Goal: Task Accomplishment & Management: Manage account settings

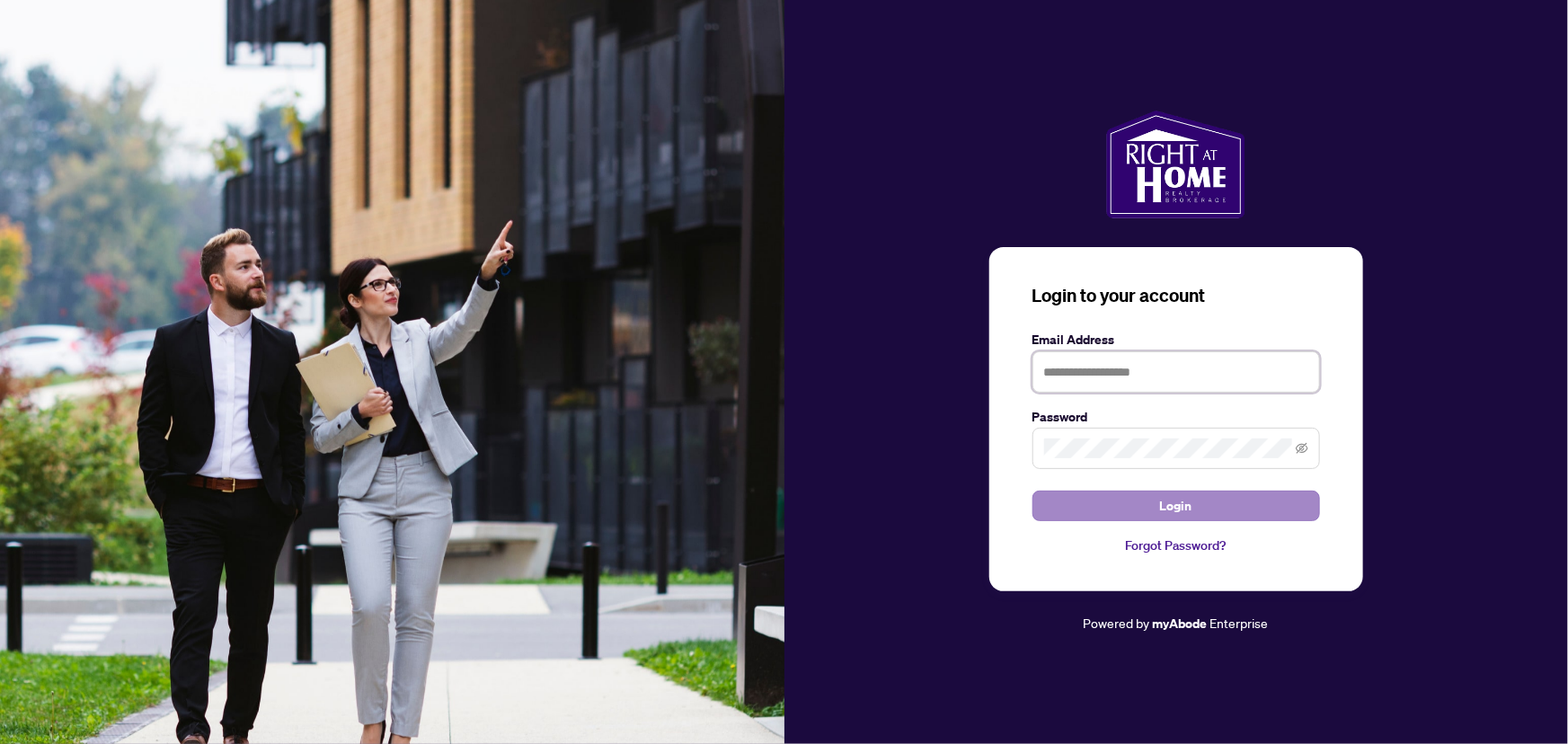
type input "**********"
click at [1143, 517] on button "Login" at bounding box center [1176, 506] width 287 height 31
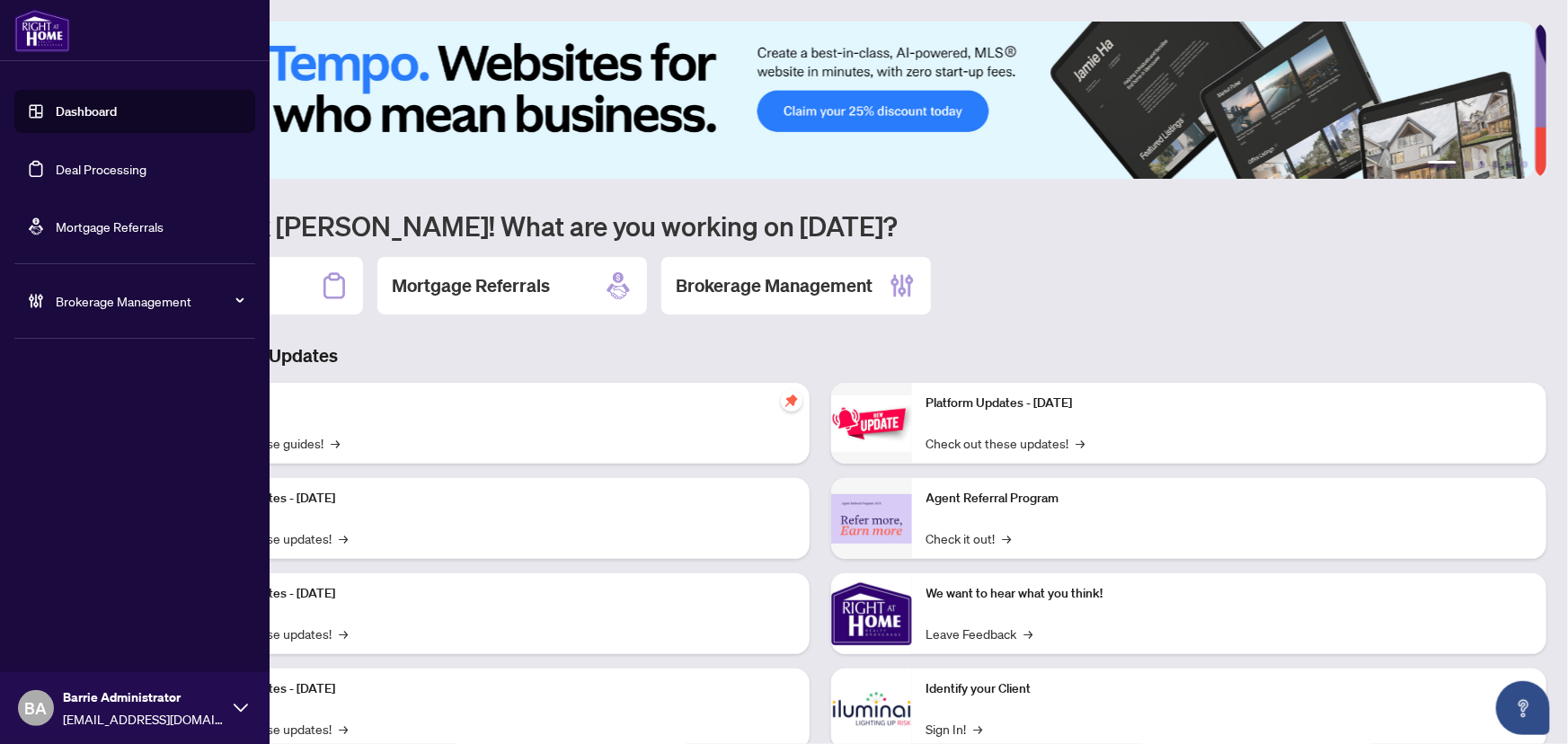
click at [62, 177] on link "Deal Processing" at bounding box center [100, 169] width 90 height 16
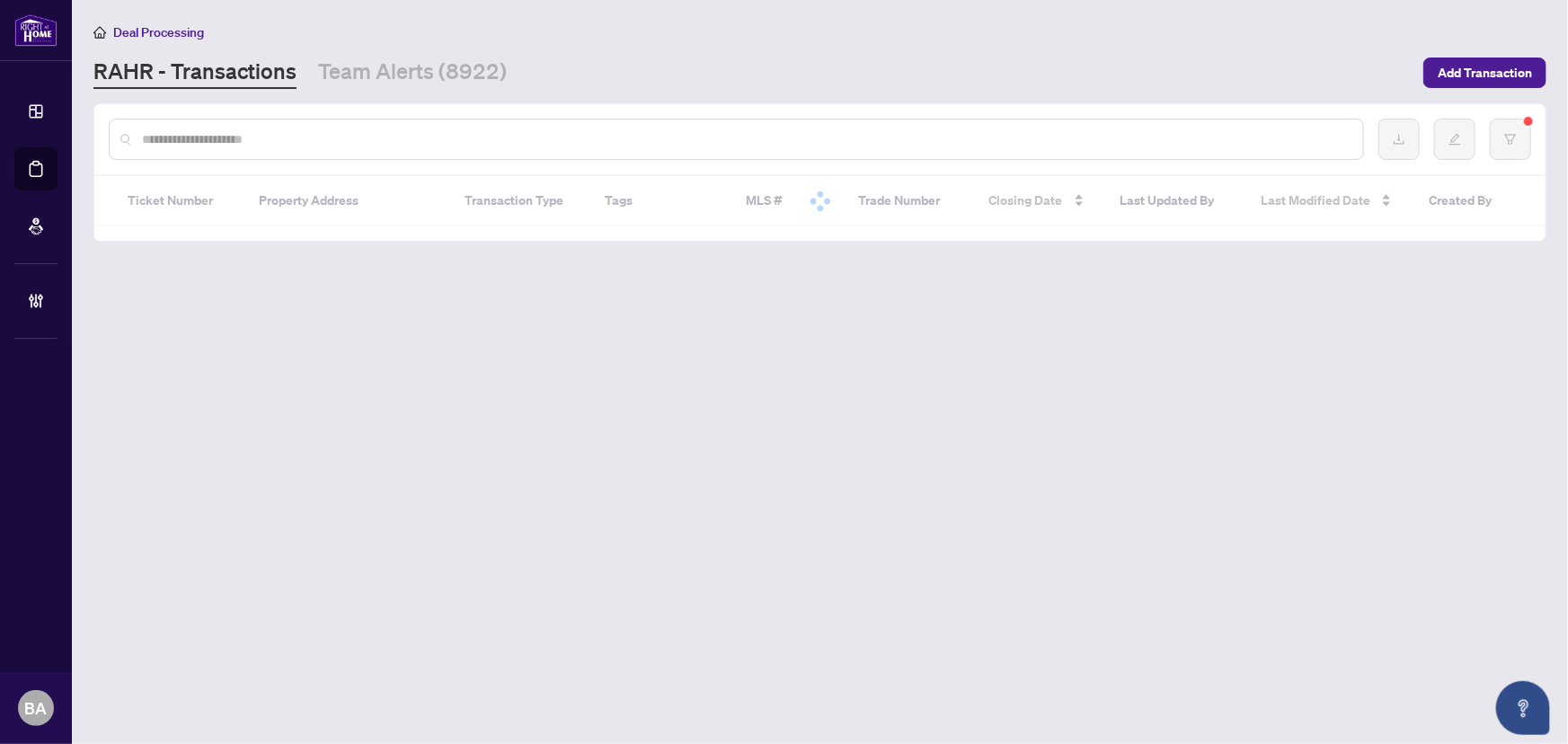
click at [389, 140] on input "text" at bounding box center [746, 139] width 1207 height 20
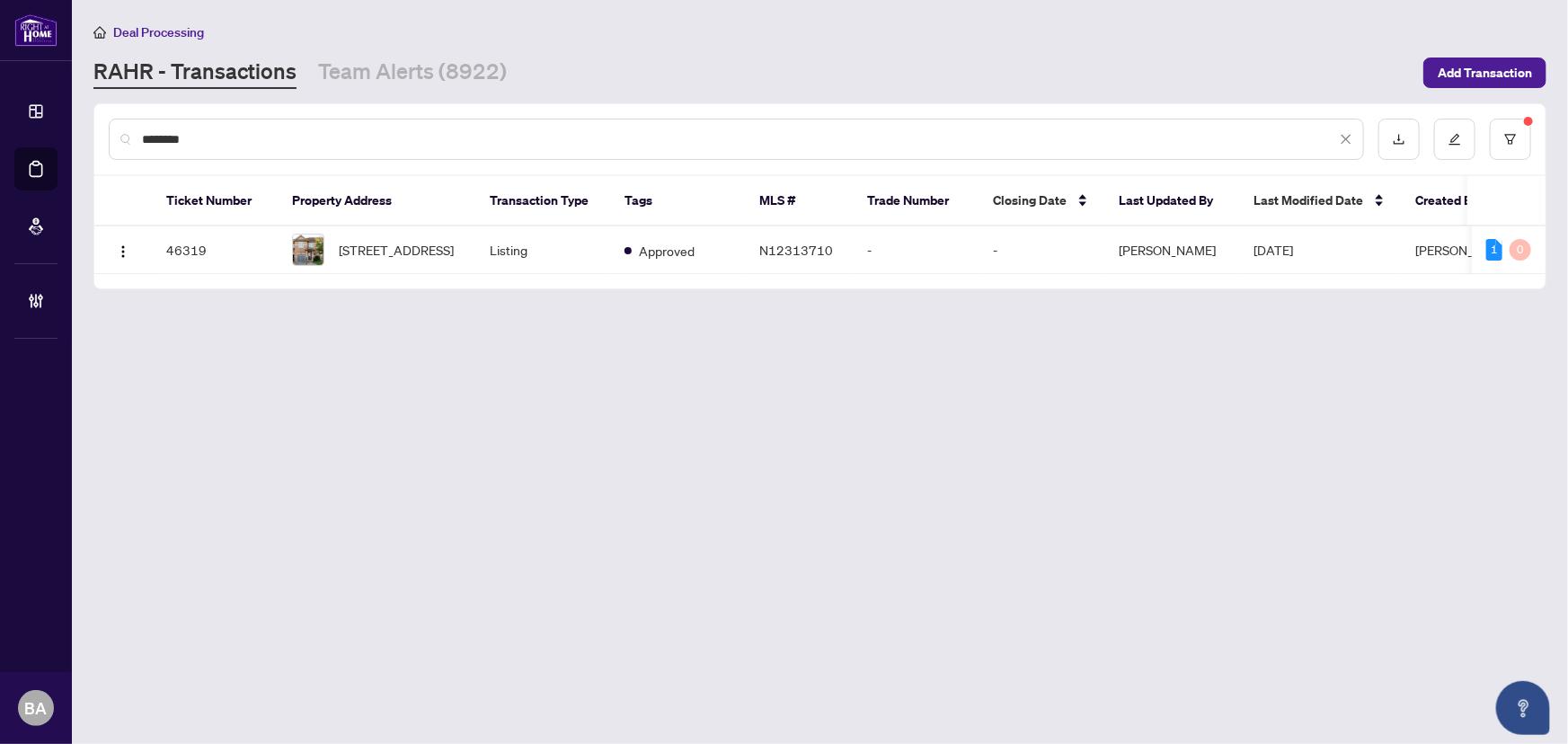
type input "********"
click at [1137, 249] on td "[PERSON_NAME]" at bounding box center [1172, 251] width 135 height 48
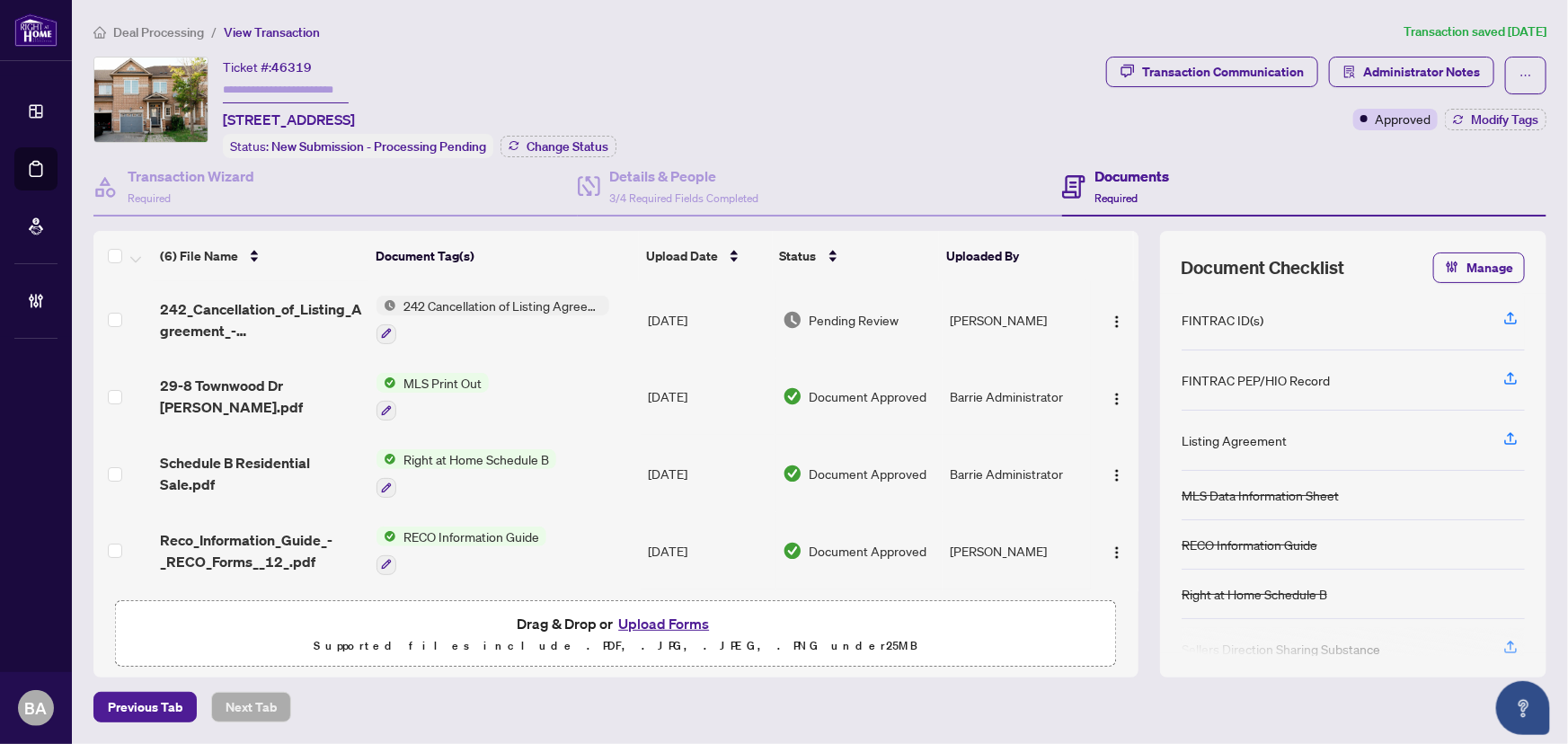
click at [163, 40] on li "Deal Processing" at bounding box center [148, 32] width 110 height 21
click at [164, 32] on span "Deal Processing" at bounding box center [158, 32] width 90 height 16
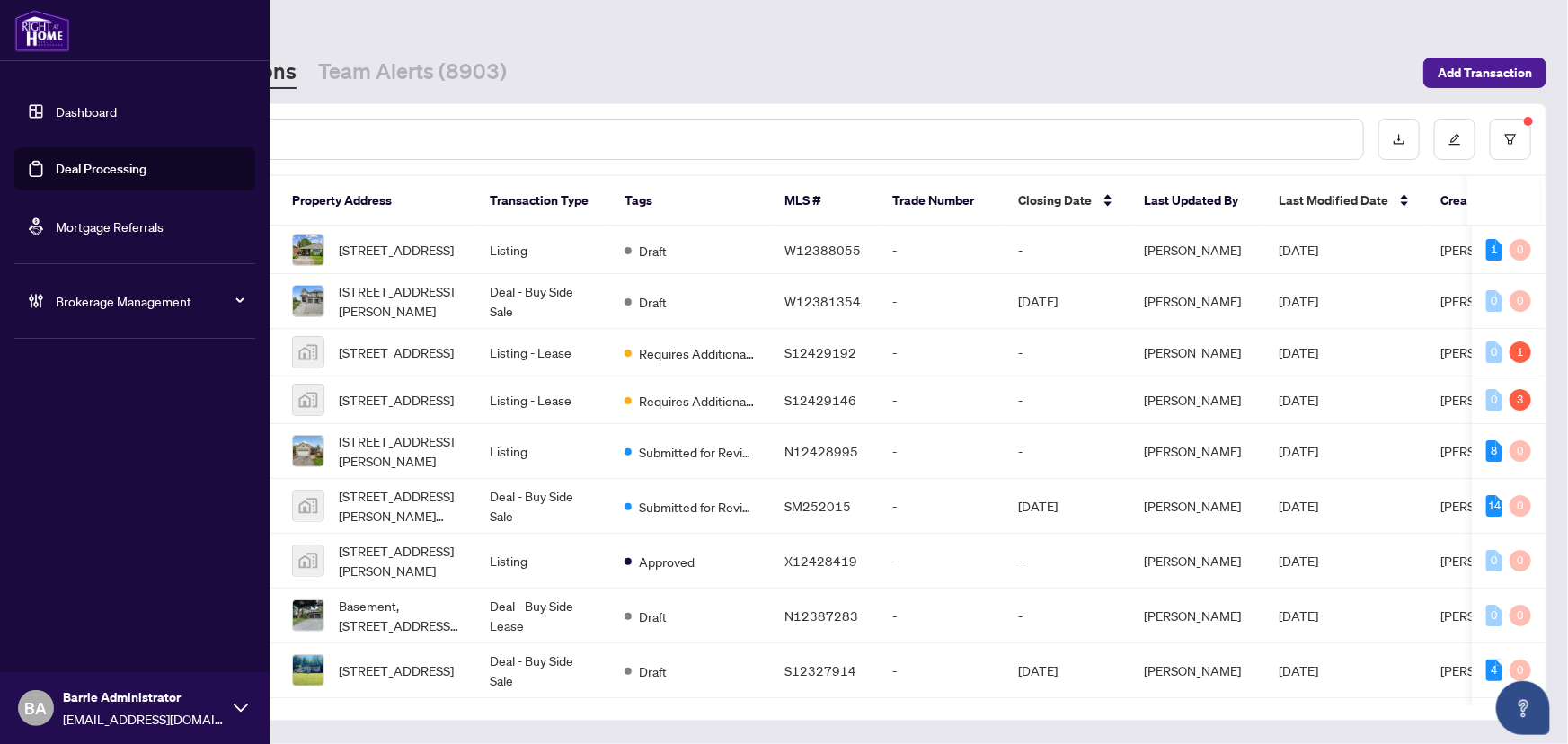
click at [73, 177] on link "Deal Processing" at bounding box center [100, 169] width 90 height 16
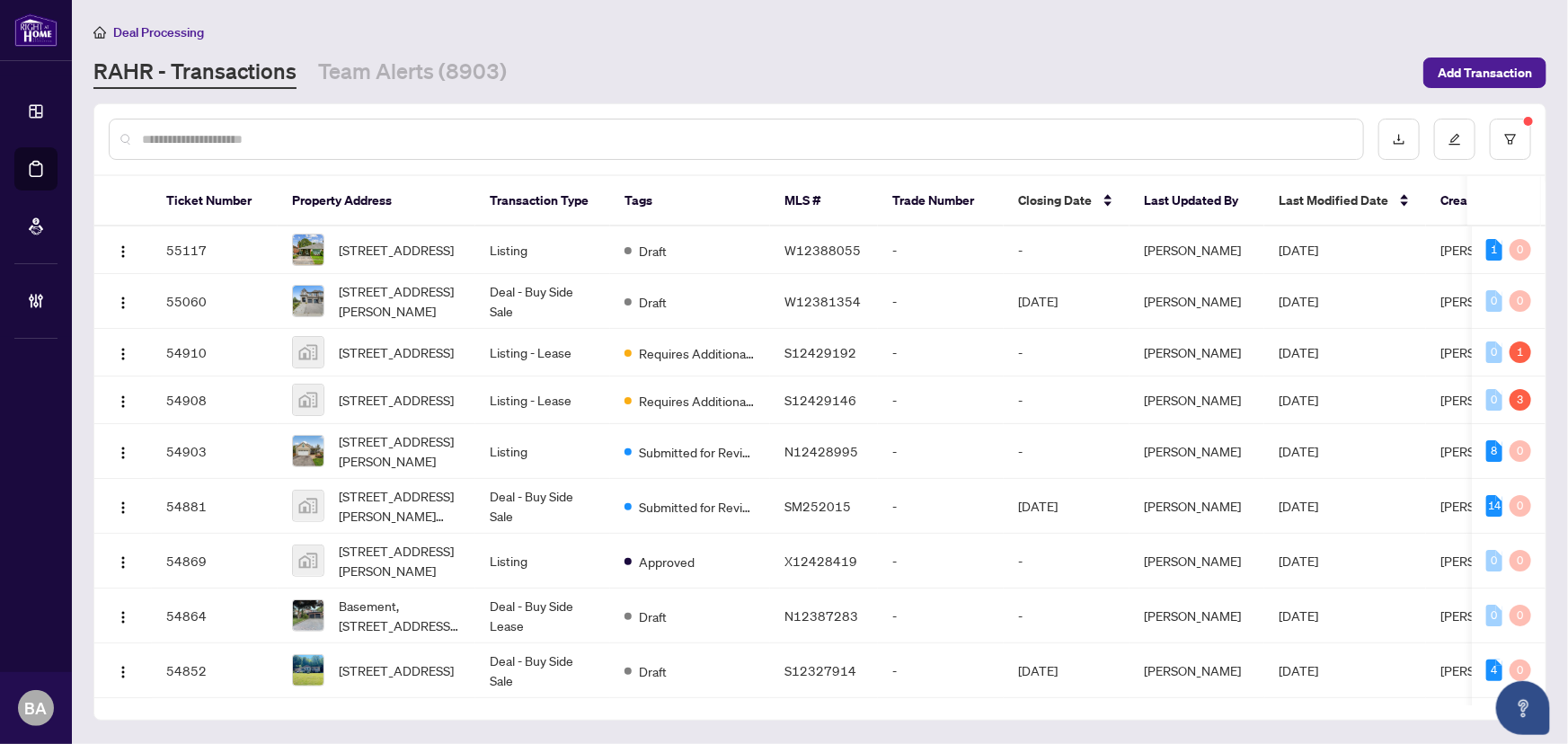
click at [439, 94] on main "Deal Processing [PERSON_NAME] - Transactions Team Alerts (8903) Add Transaction…" at bounding box center [819, 372] width 1496 height 744
drag, startPoint x: 392, startPoint y: 76, endPoint x: 369, endPoint y: 0, distance: 79.4
click at [393, 76] on link "Team Alerts (8903)" at bounding box center [413, 73] width 189 height 33
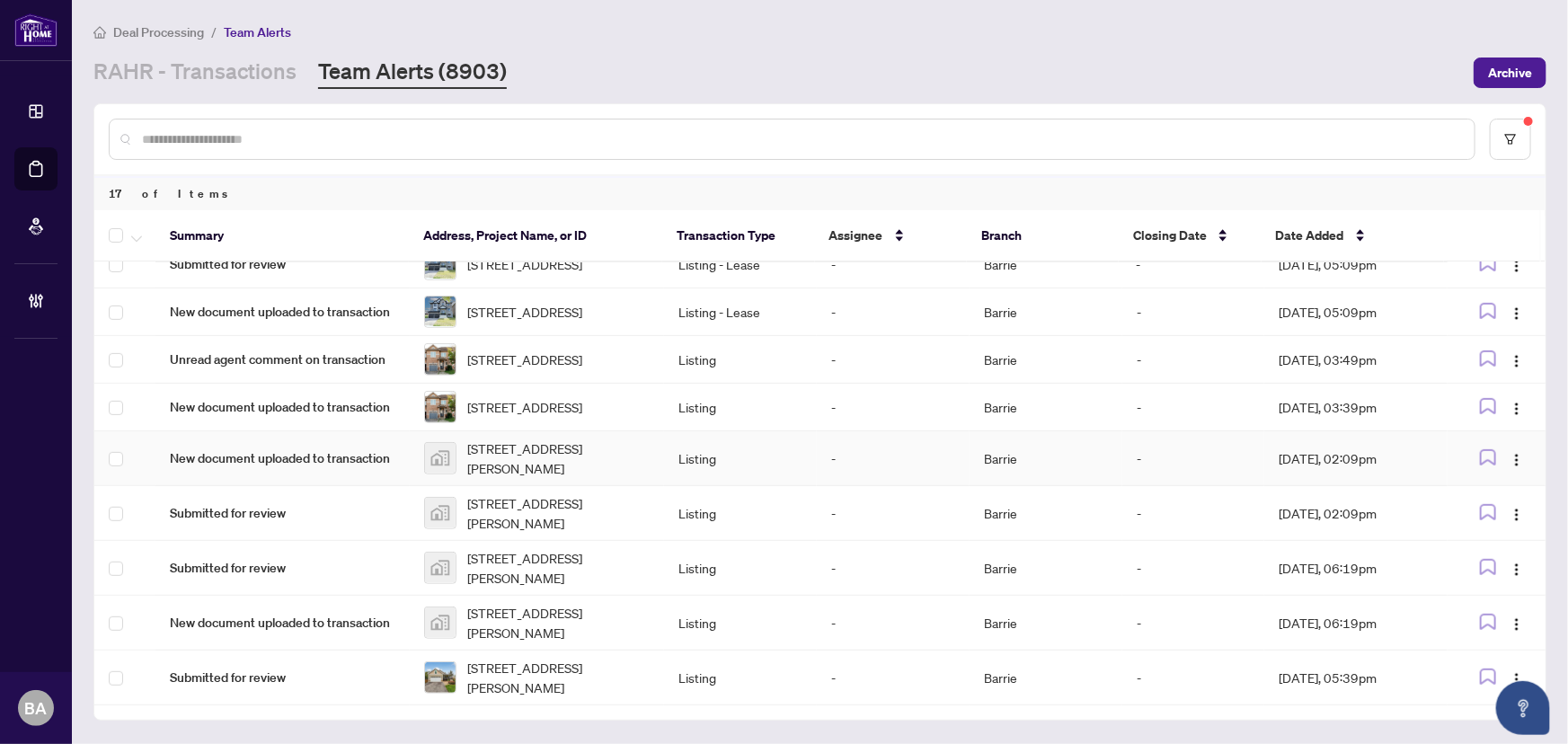
scroll to position [486, 0]
click at [1511, 136] on icon "filter" at bounding box center [1510, 139] width 13 height 13
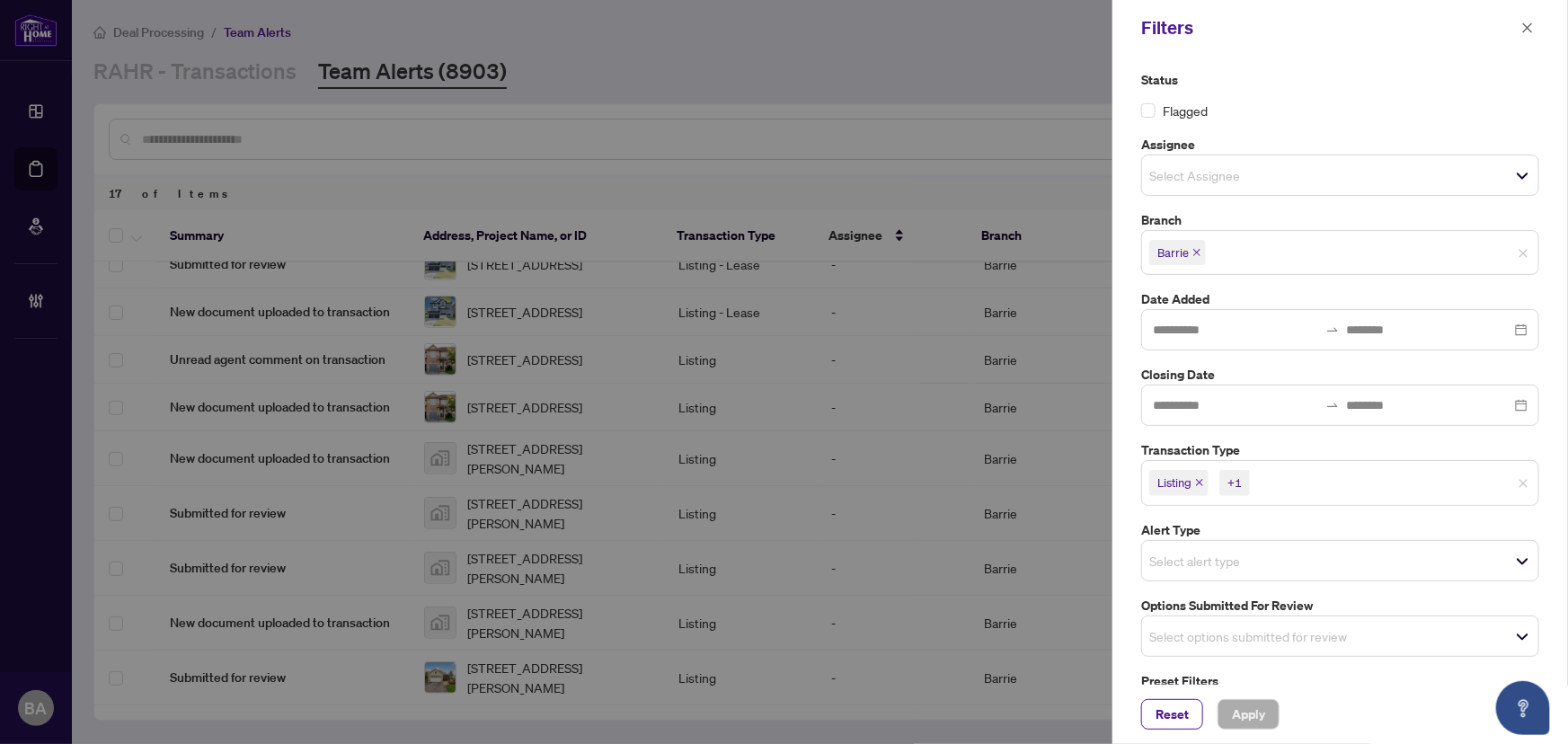
drag, startPoint x: 1527, startPoint y: 32, endPoint x: 1127, endPoint y: 216, distance: 440.3
click at [1527, 29] on icon "close" at bounding box center [1527, 28] width 13 height 13
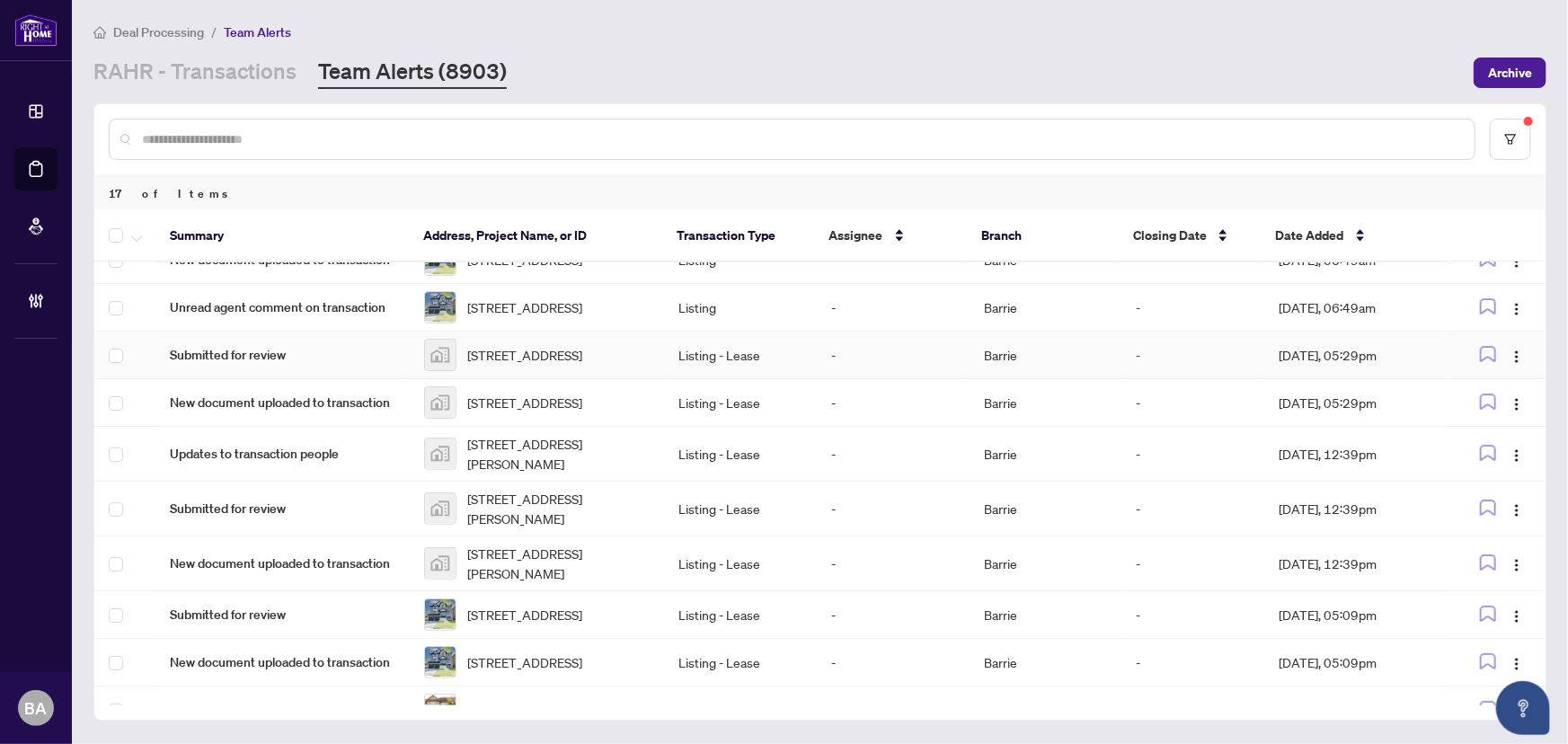
scroll to position [0, 0]
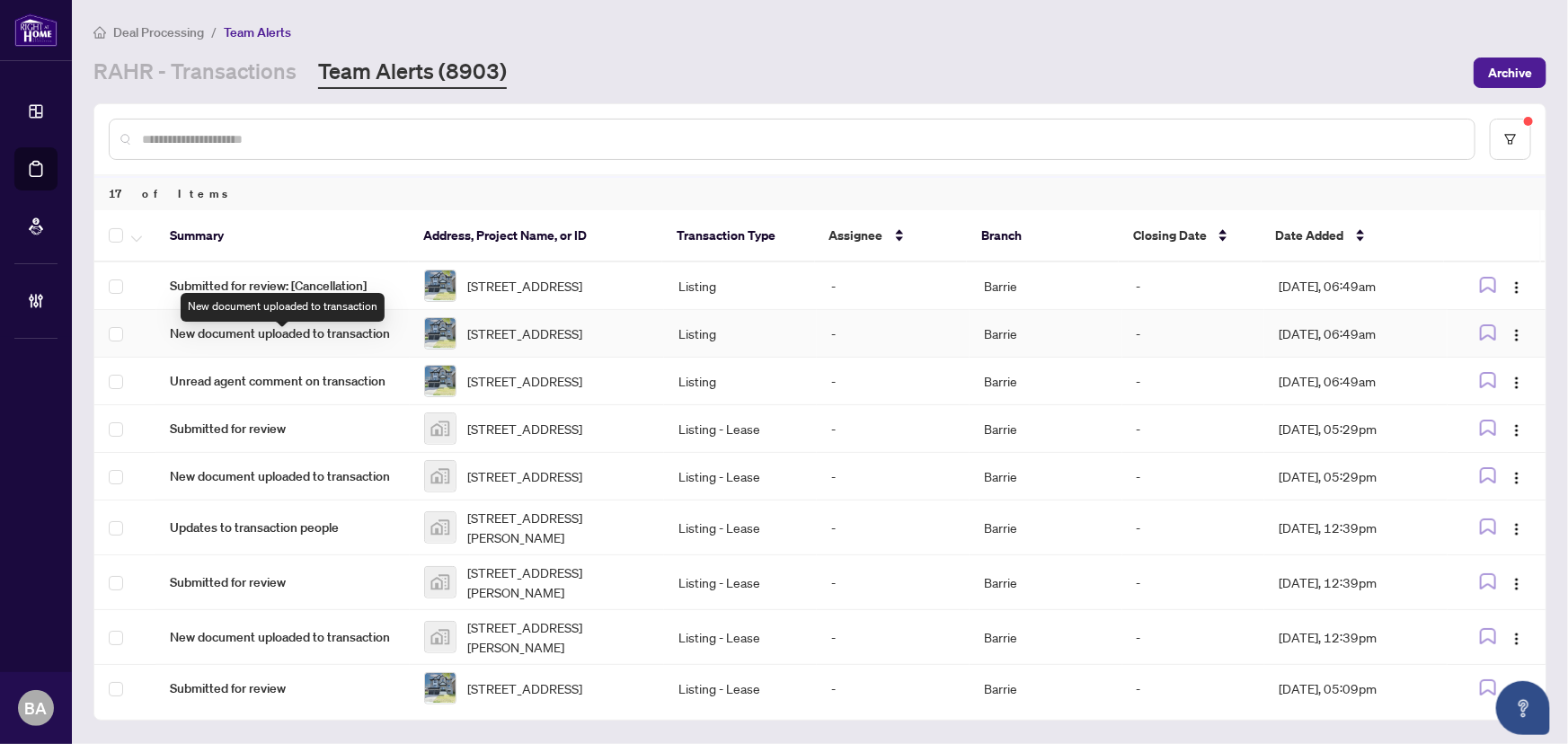
click at [345, 343] on span "New document uploaded to transaction" at bounding box center [282, 333] width 226 height 20
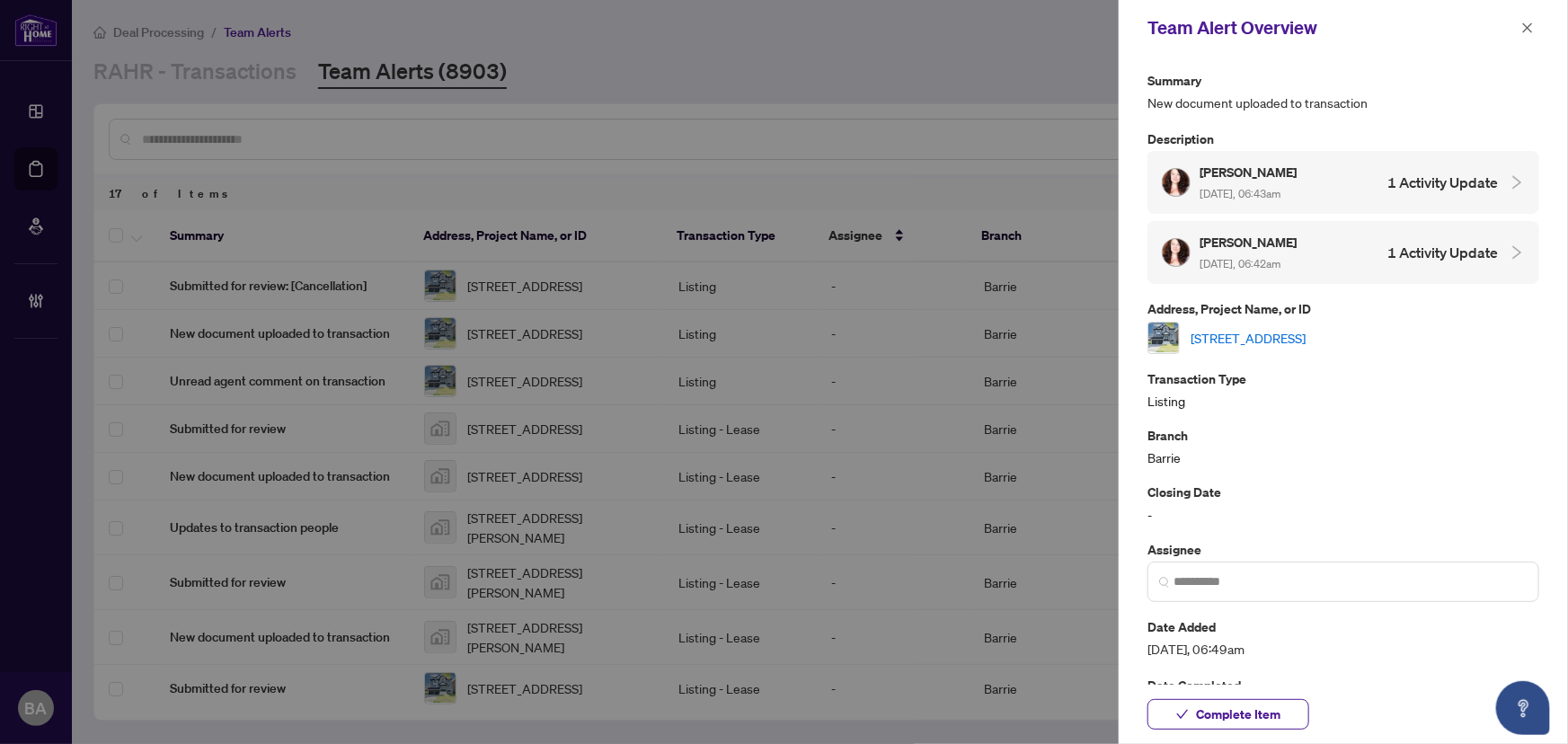
click at [1306, 328] on link "[STREET_ADDRESS]" at bounding box center [1249, 338] width 115 height 20
click at [264, 69] on div at bounding box center [784, 372] width 1568 height 744
click at [1528, 33] on icon "close" at bounding box center [1527, 28] width 13 height 13
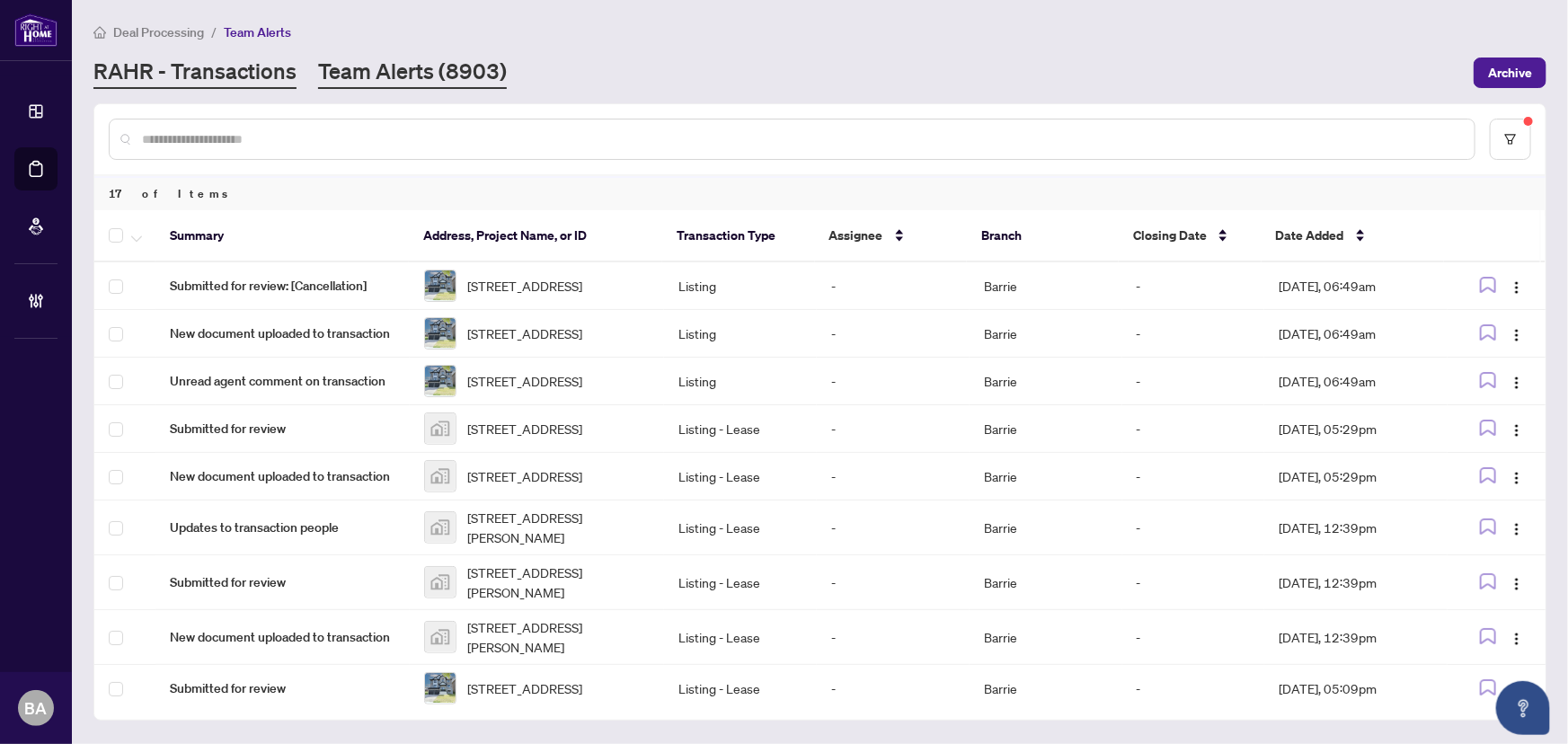
click at [214, 74] on link "RAHR - Transactions" at bounding box center [195, 73] width 203 height 33
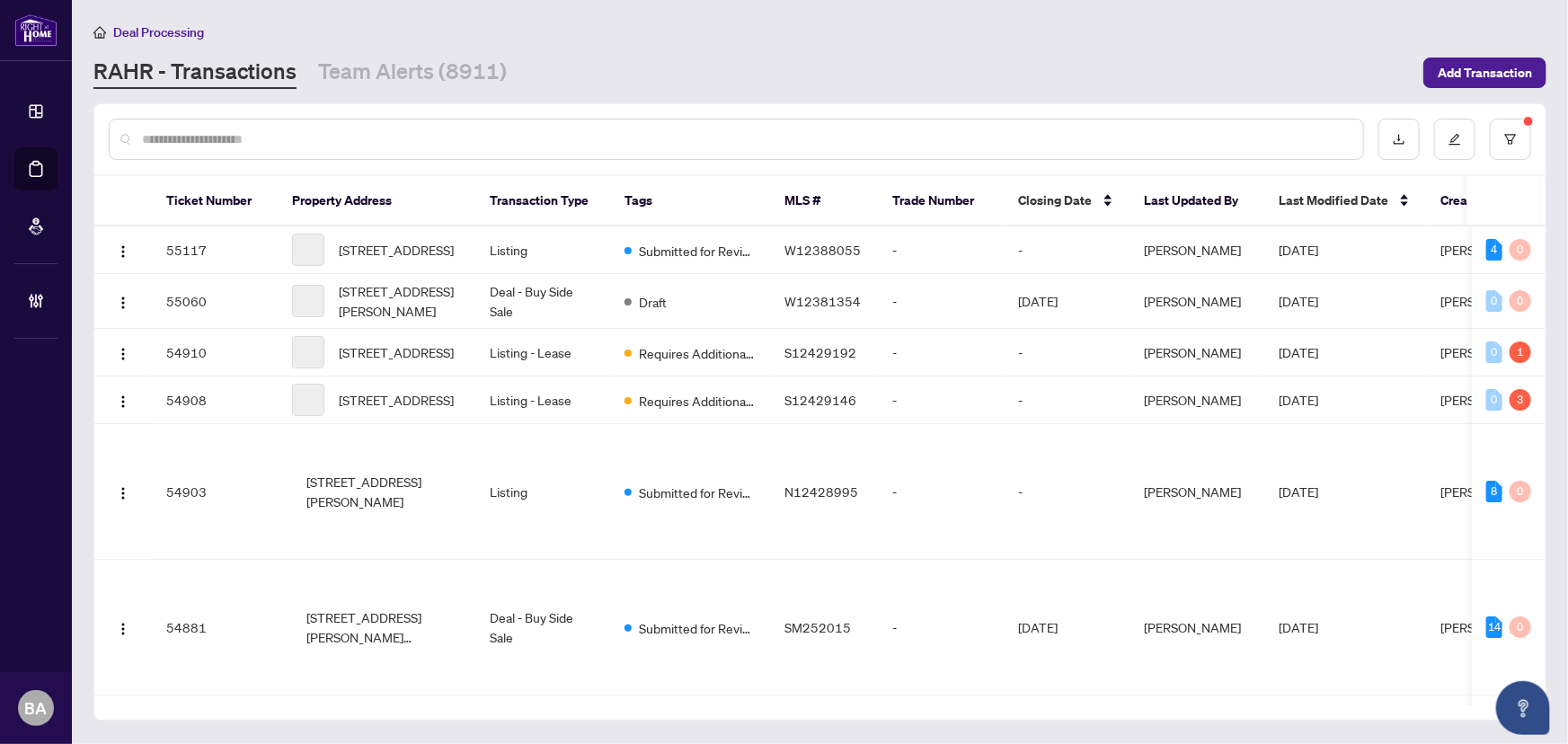
click at [387, 132] on input "text" at bounding box center [746, 139] width 1207 height 20
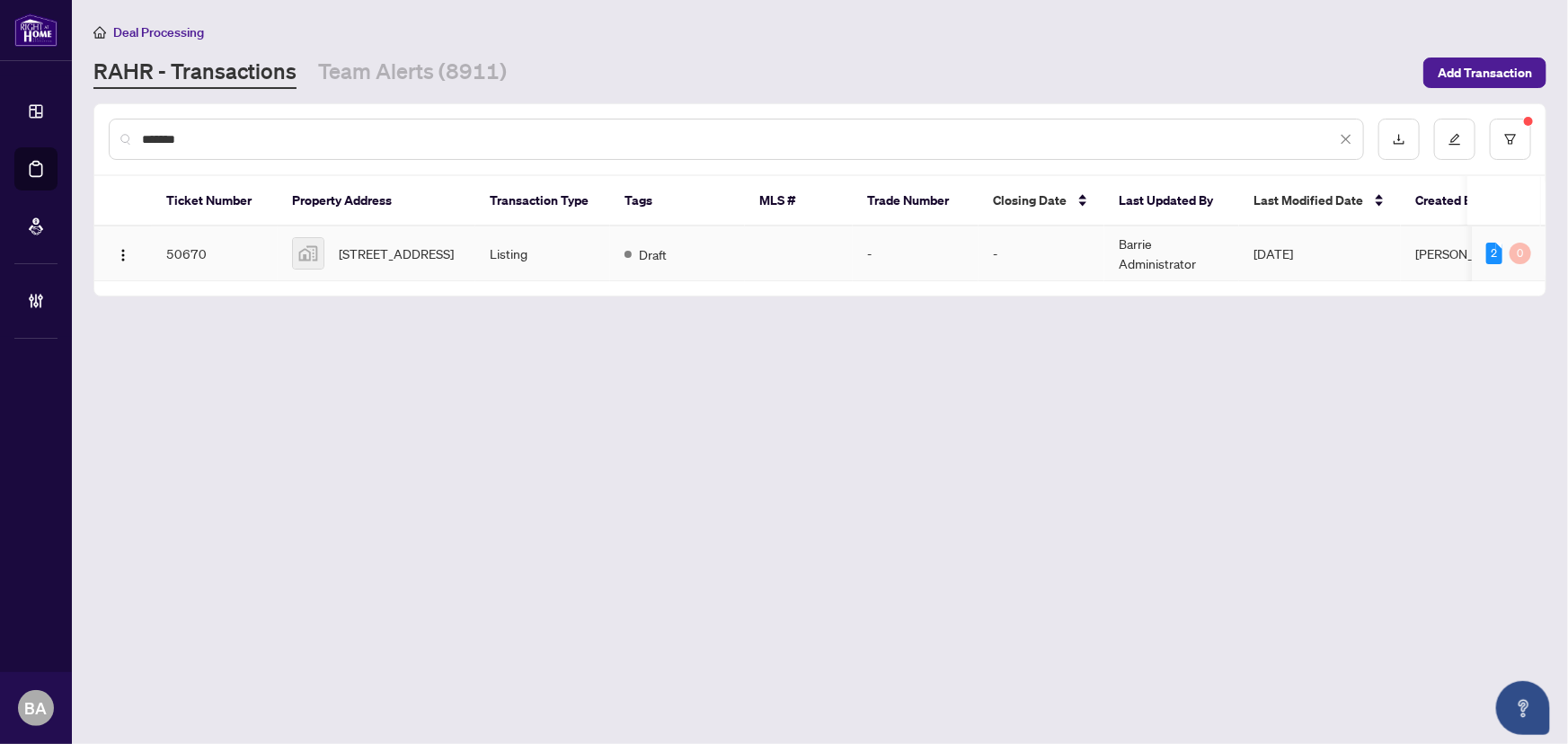
type input "*******"
click at [545, 252] on td "Listing" at bounding box center [543, 254] width 135 height 55
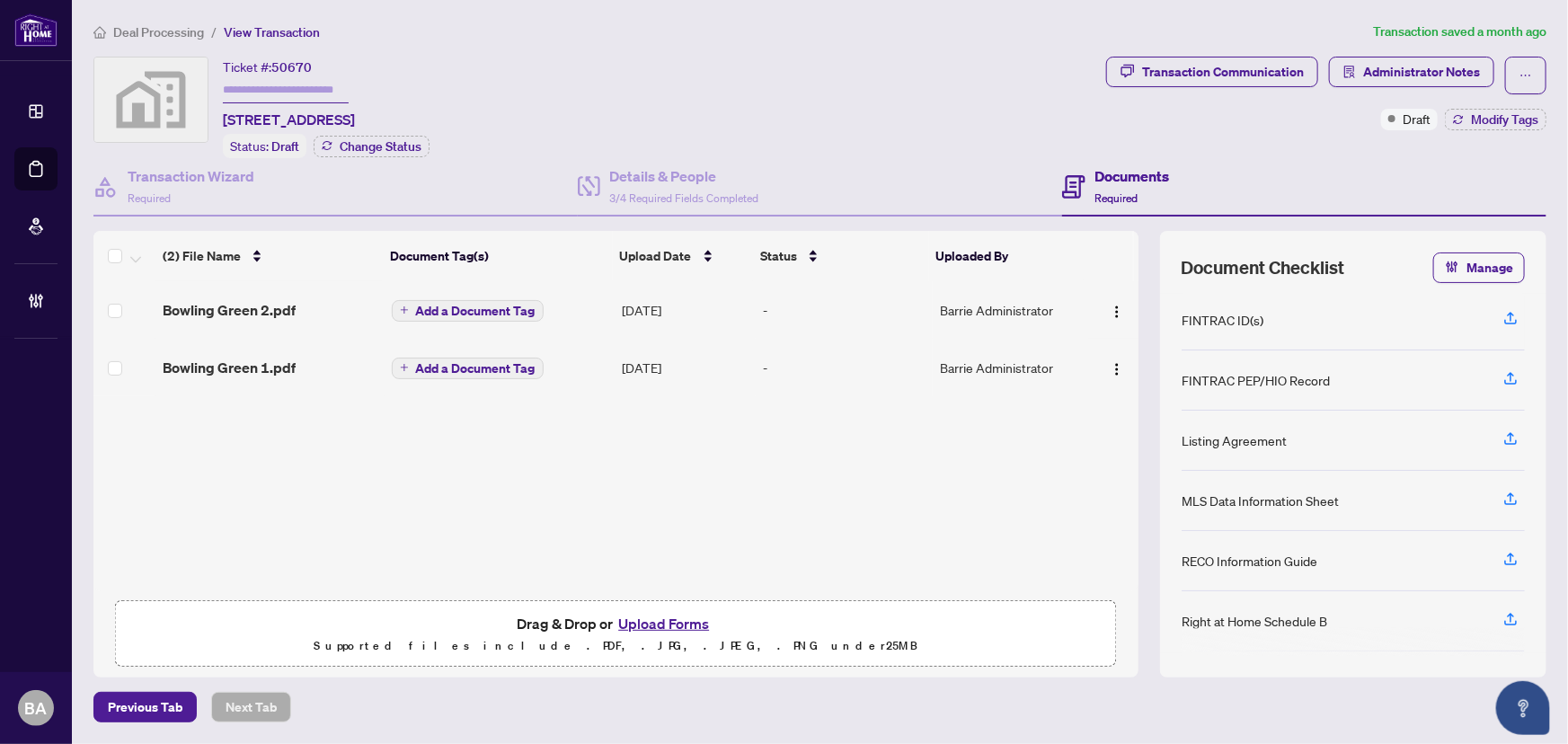
click at [186, 28] on span "Deal Processing" at bounding box center [158, 32] width 90 height 16
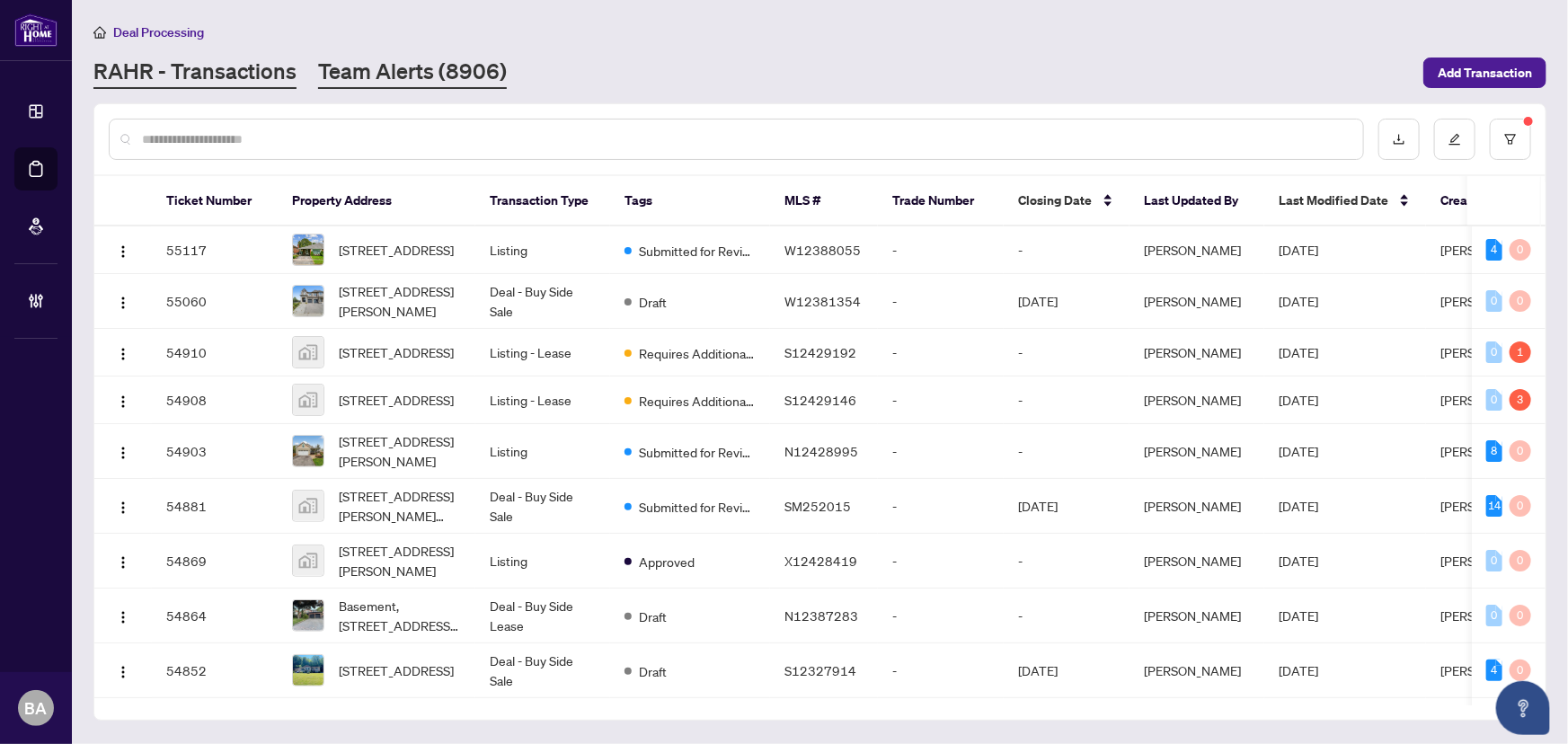
click at [454, 80] on link "Team Alerts (8906)" at bounding box center [413, 73] width 189 height 33
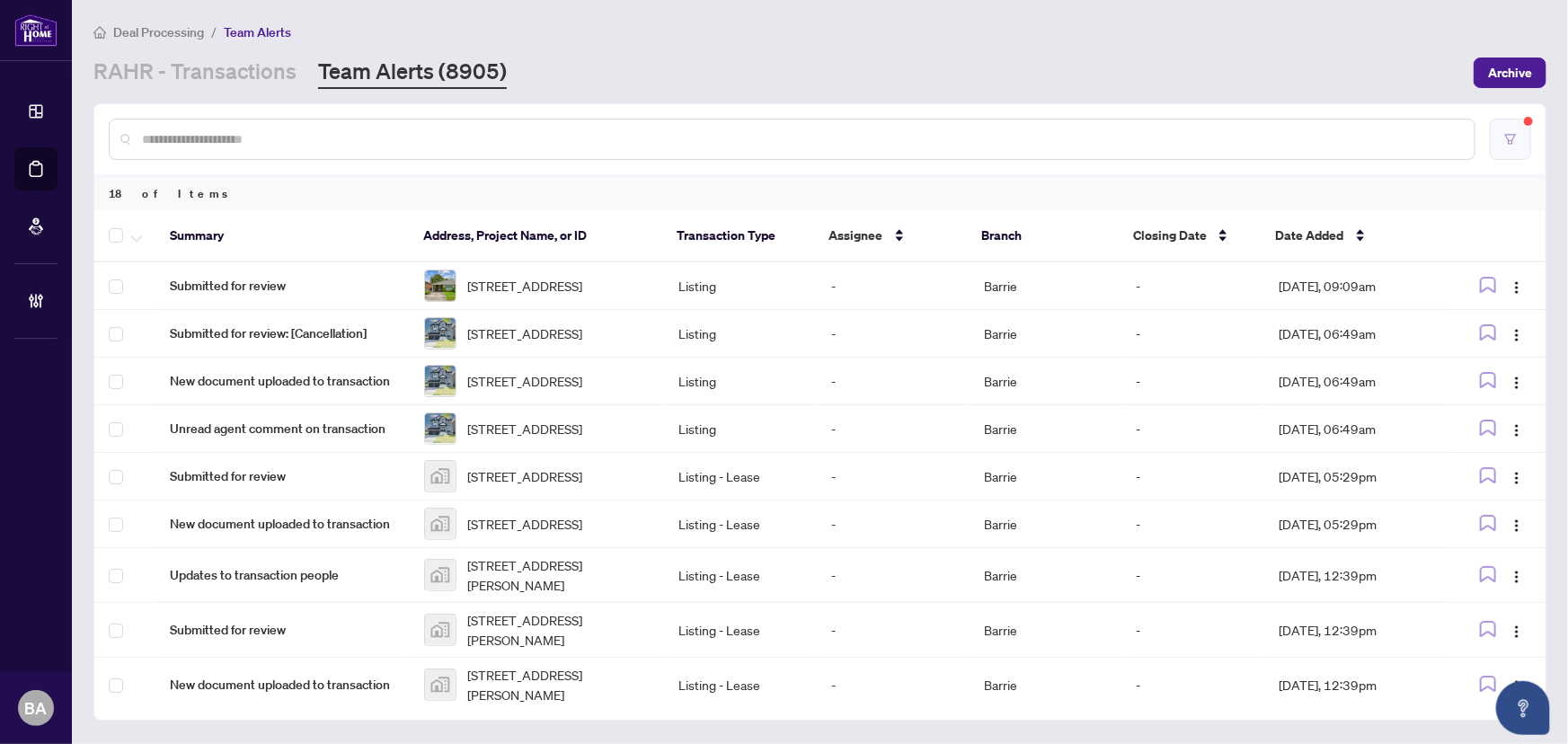
click at [1518, 148] on button "button" at bounding box center [1511, 139] width 42 height 42
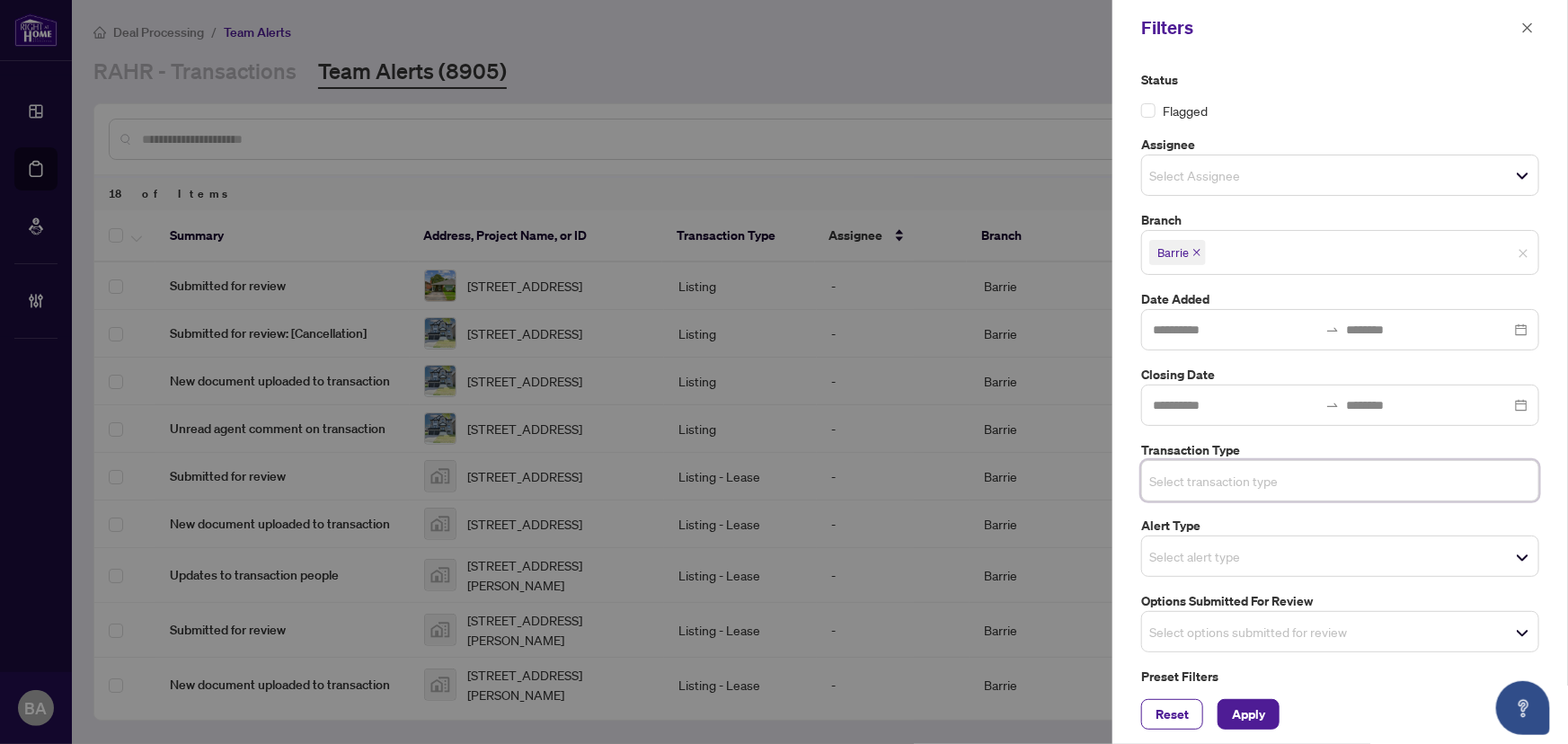
click at [1276, 627] on input "search" at bounding box center [1212, 633] width 126 height 22
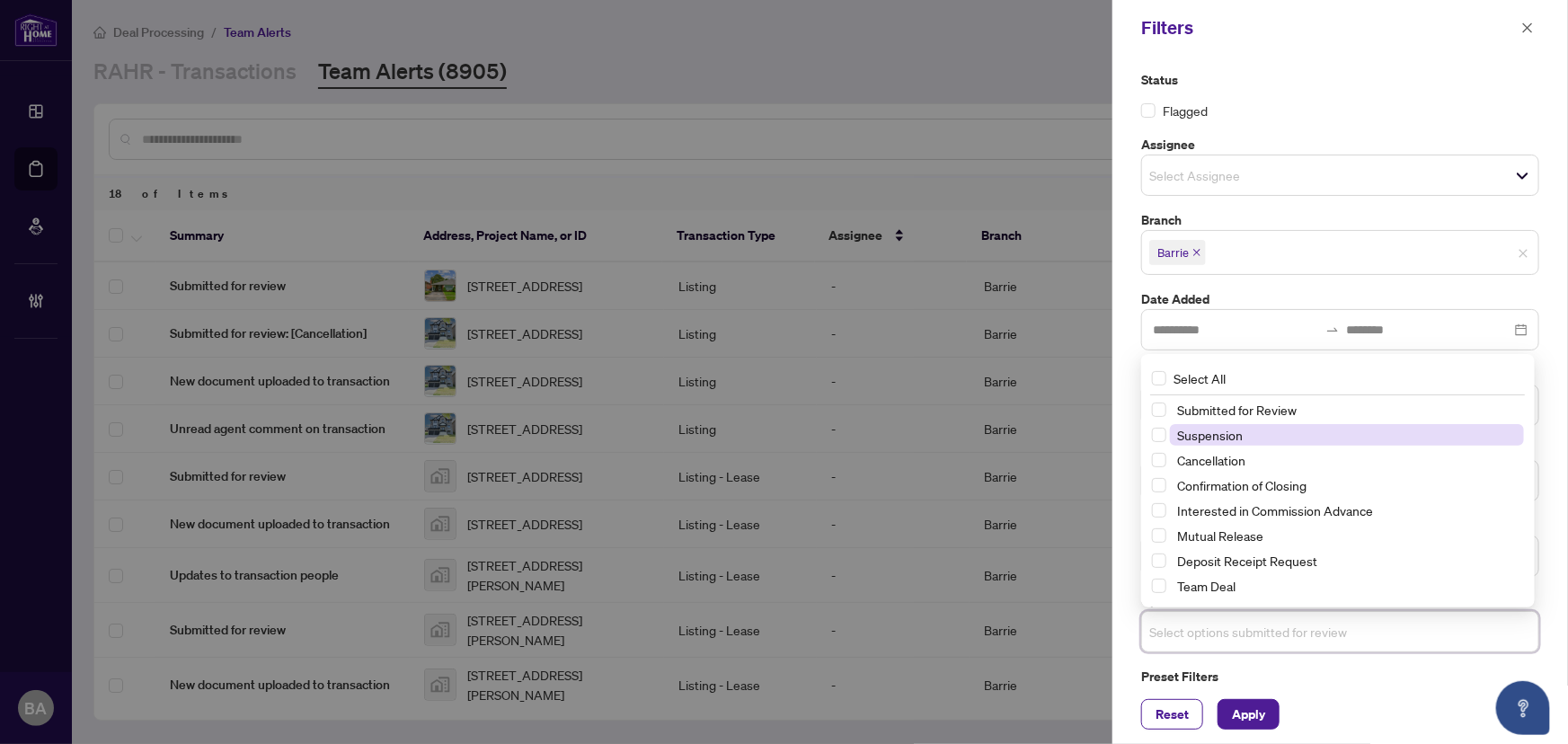
click at [1257, 435] on span "Suspension" at bounding box center [1347, 436] width 354 height 22
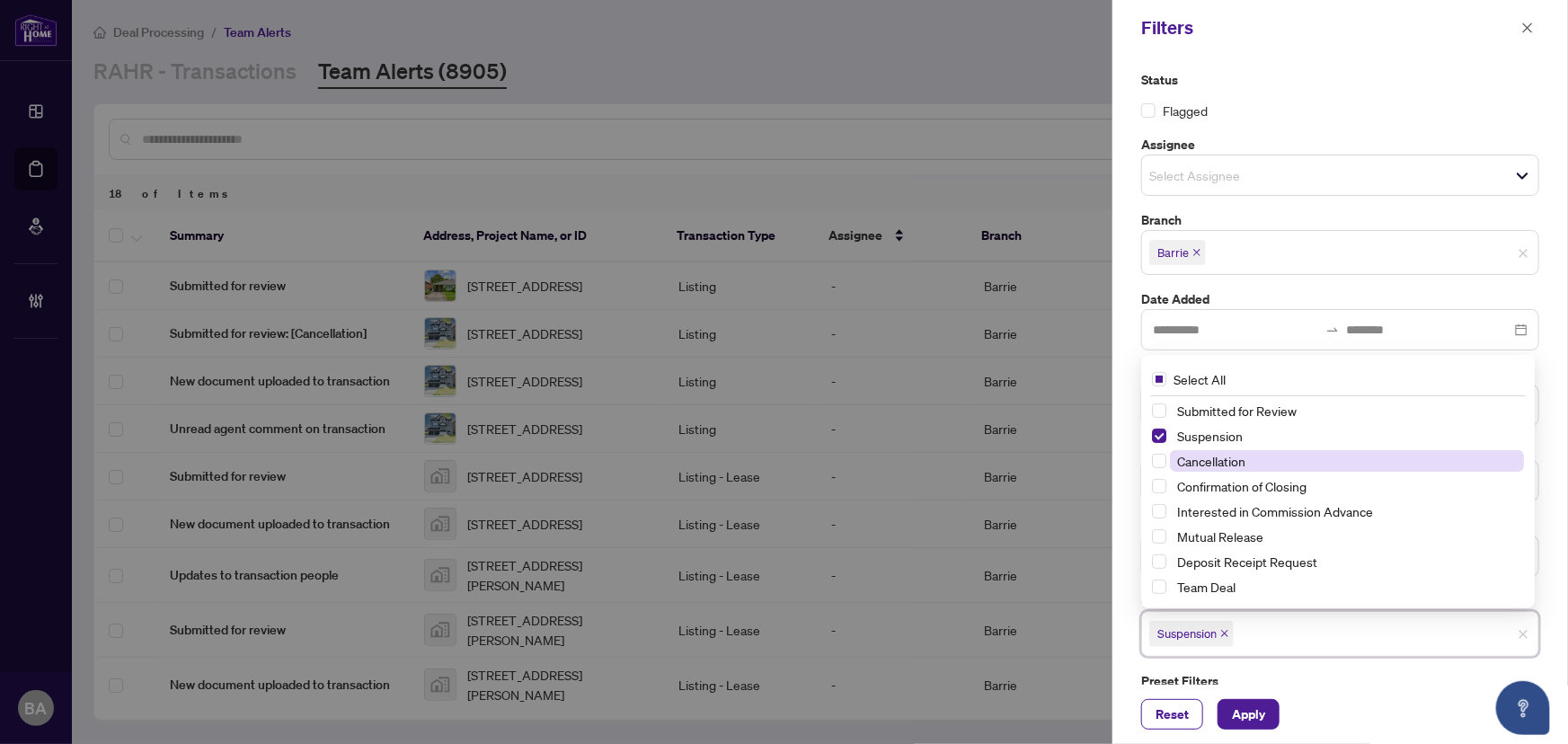
click at [1261, 467] on span "Cancellation" at bounding box center [1347, 462] width 354 height 22
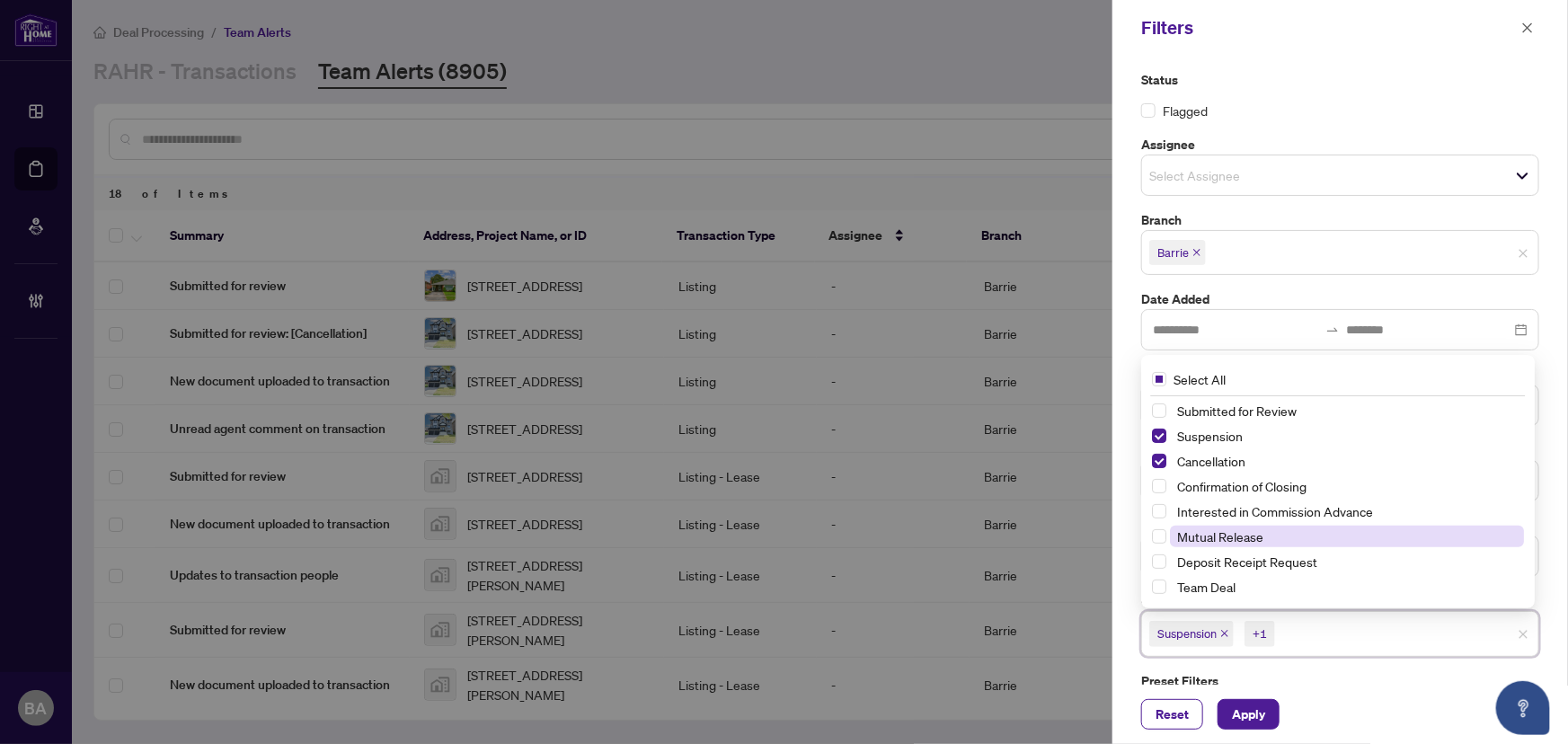
click at [1257, 536] on span "Mutual Release" at bounding box center [1220, 536] width 87 height 16
click at [1247, 726] on span "Apply" at bounding box center [1248, 714] width 33 height 29
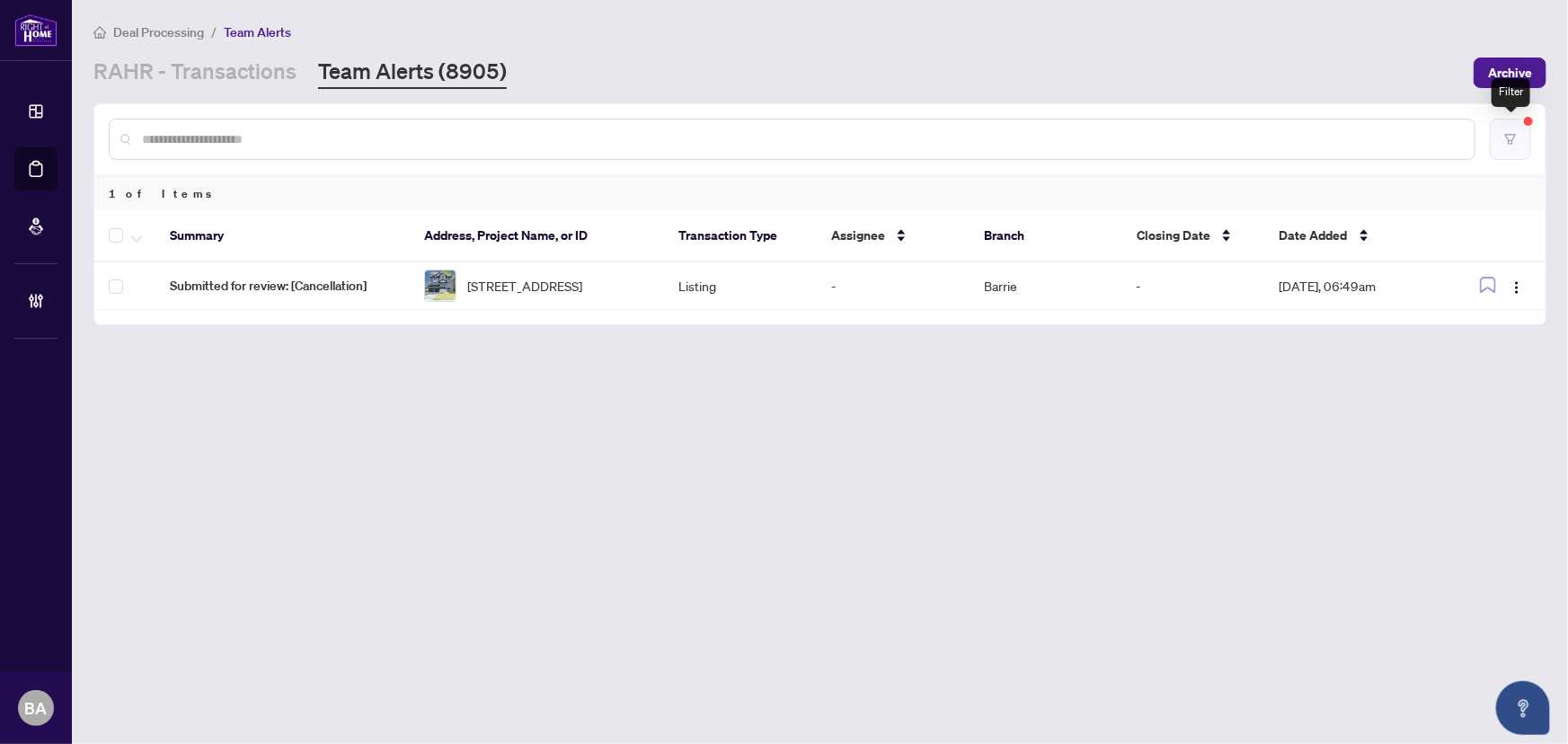
click at [1504, 133] on icon "filter" at bounding box center [1510, 139] width 13 height 13
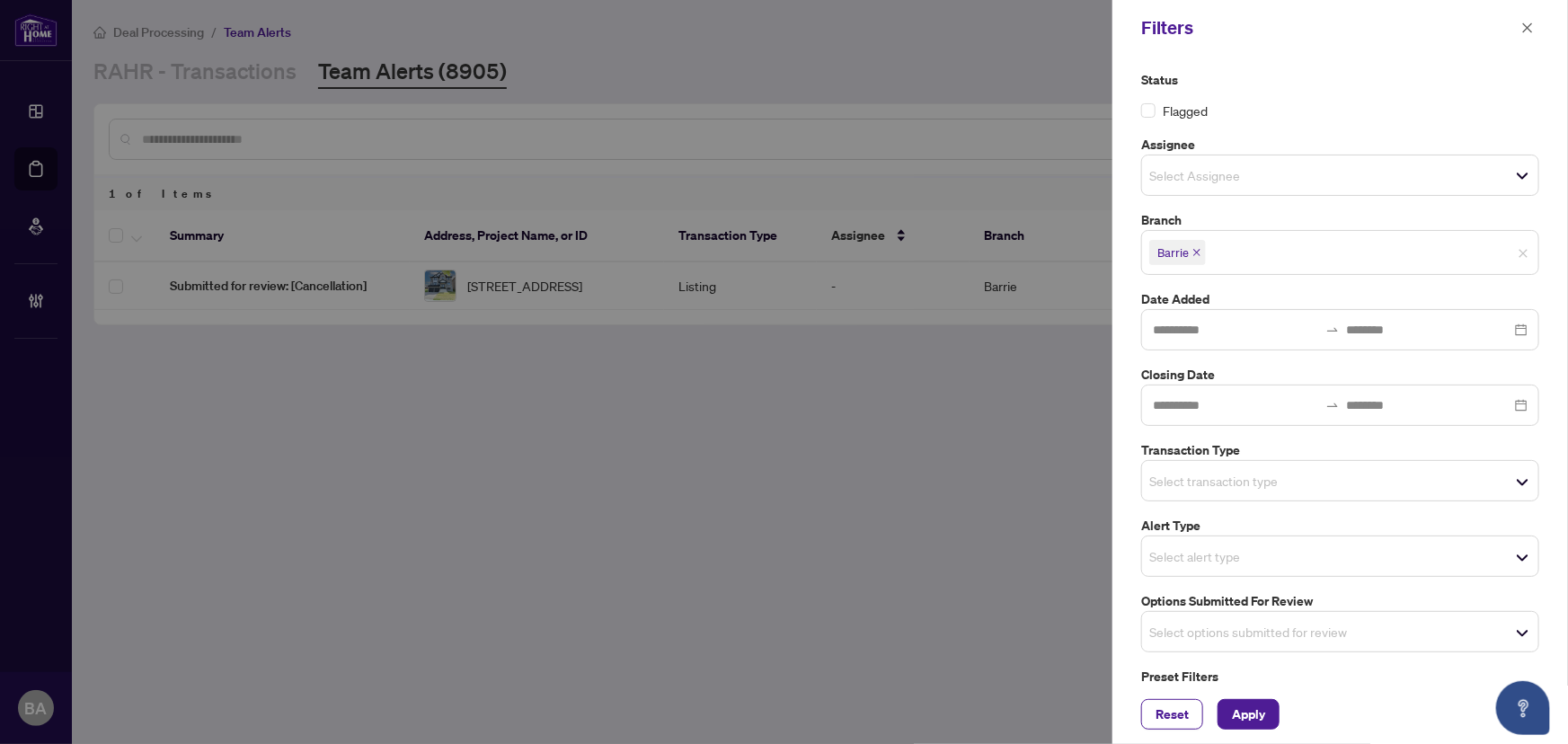
drag, startPoint x: 1224, startPoint y: 501, endPoint x: 1222, endPoint y: 489, distance: 12.2
click at [1224, 500] on div "Status Flagged Assignee Select Assignee Branch Barrie Date Added Closing Date T…" at bounding box center [1340, 394] width 409 height 648
click at [1222, 472] on input "search" at bounding box center [1212, 481] width 126 height 22
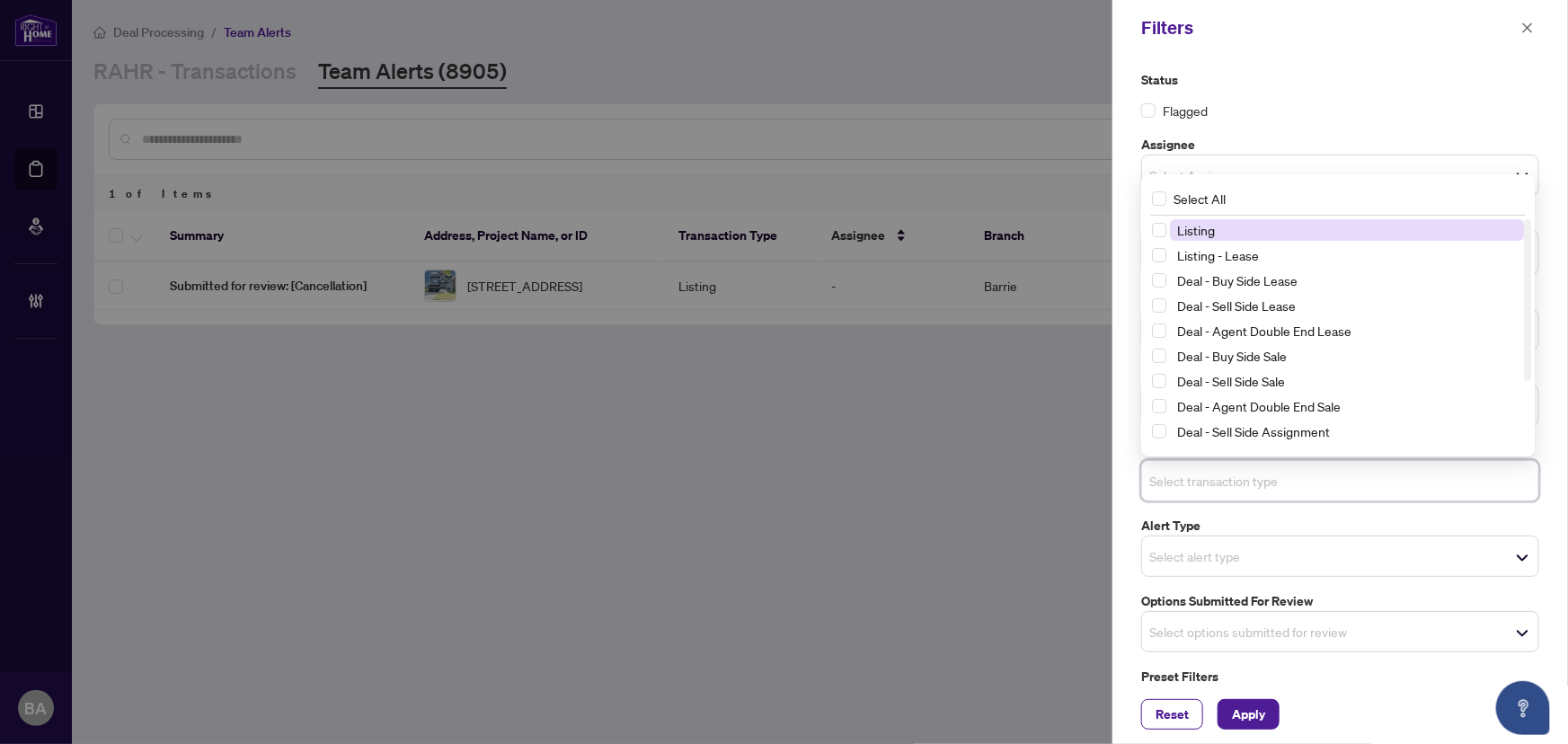
click at [1195, 232] on span "Listing" at bounding box center [1196, 230] width 38 height 16
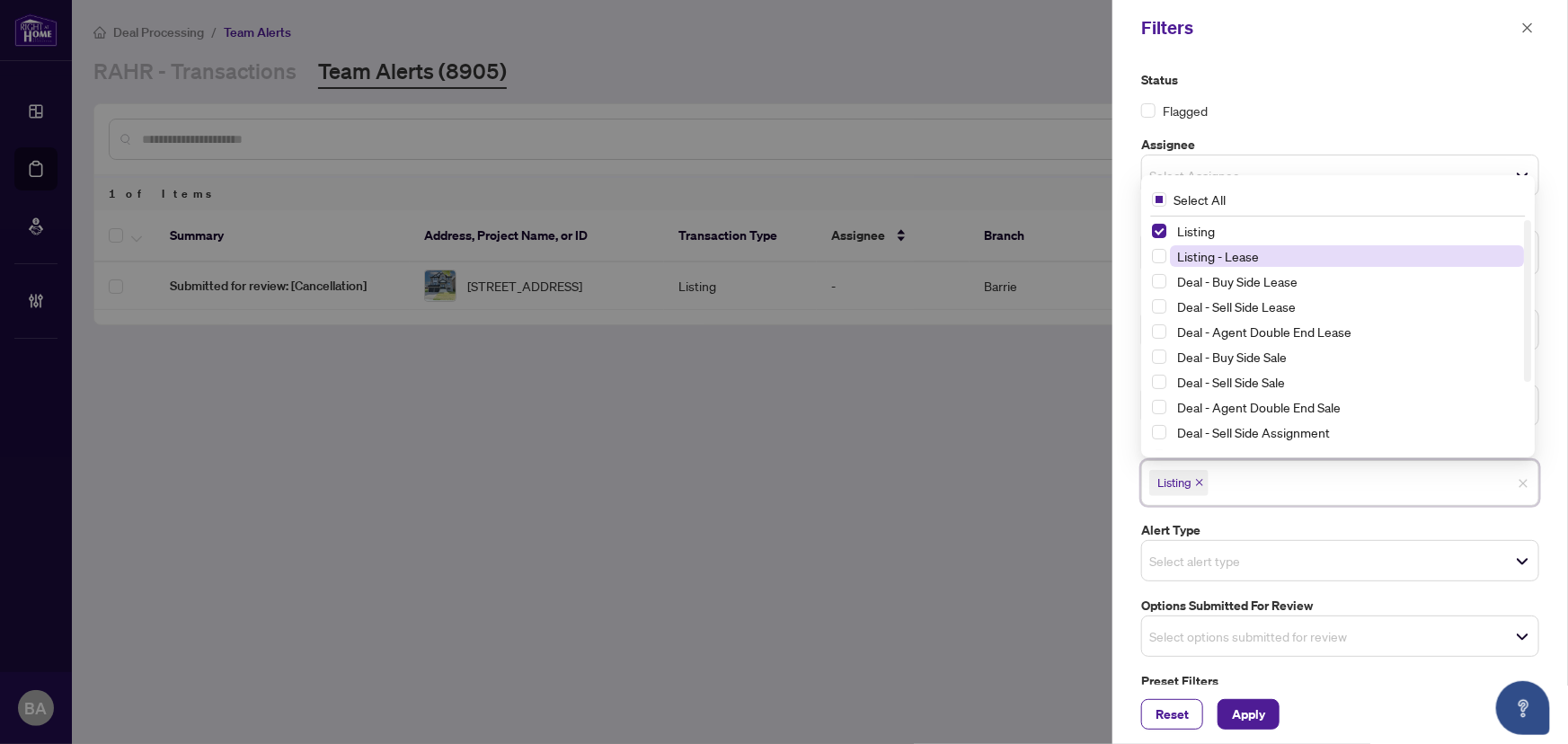
click at [1197, 258] on span "Listing - Lease" at bounding box center [1218, 256] width 82 height 16
click at [1239, 717] on span "Apply" at bounding box center [1248, 714] width 33 height 29
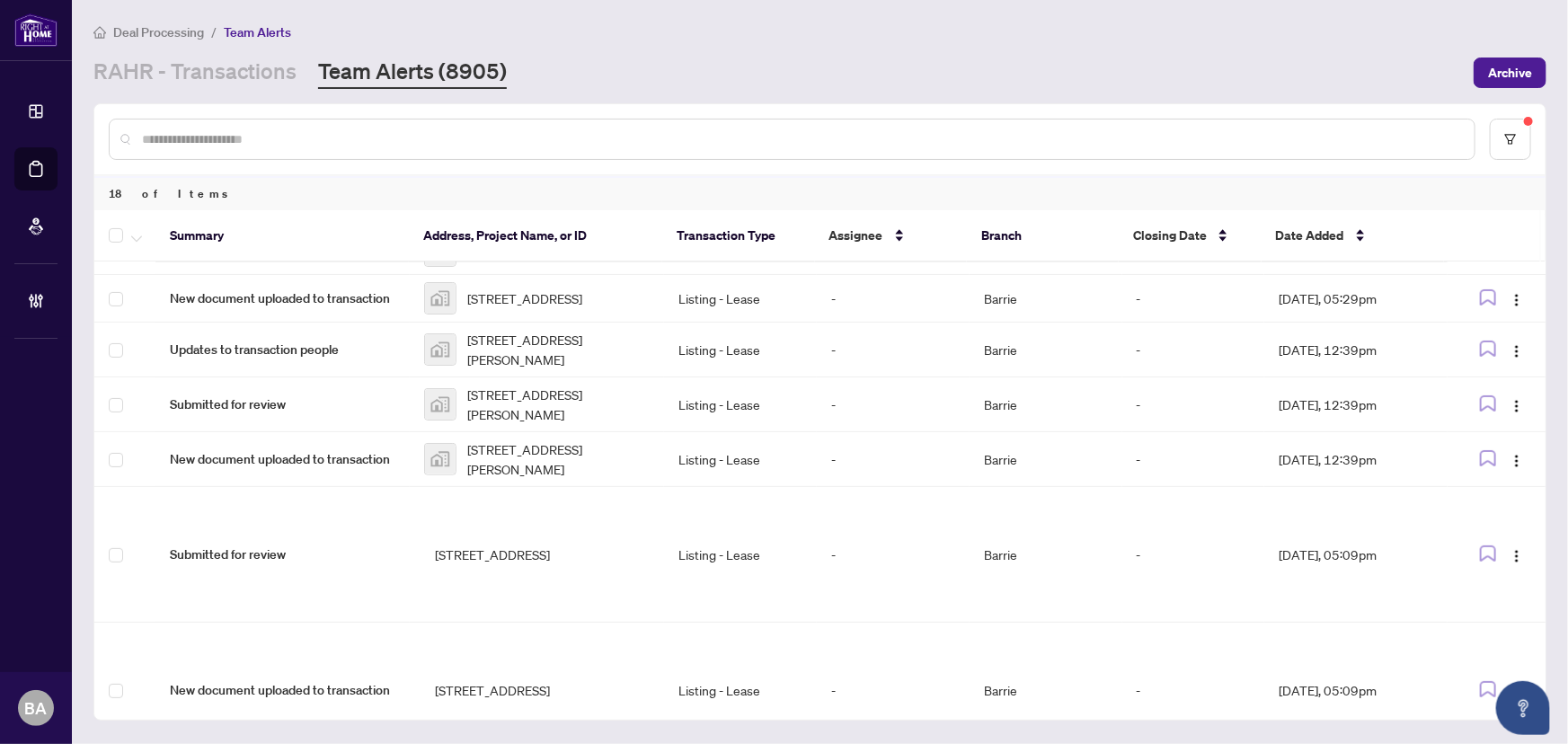
scroll to position [541, 0]
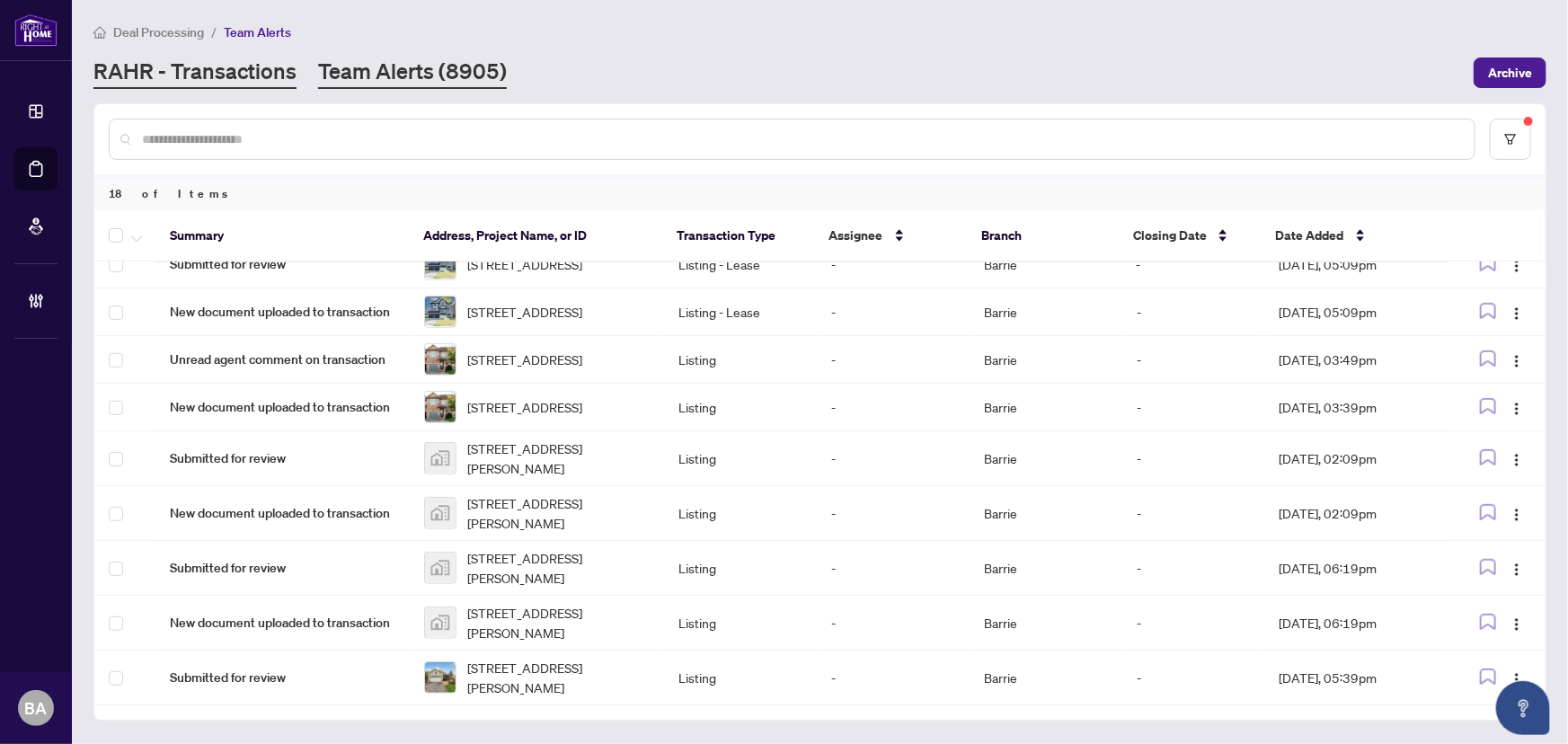
click at [212, 73] on link "RAHR - Transactions" at bounding box center [195, 73] width 203 height 33
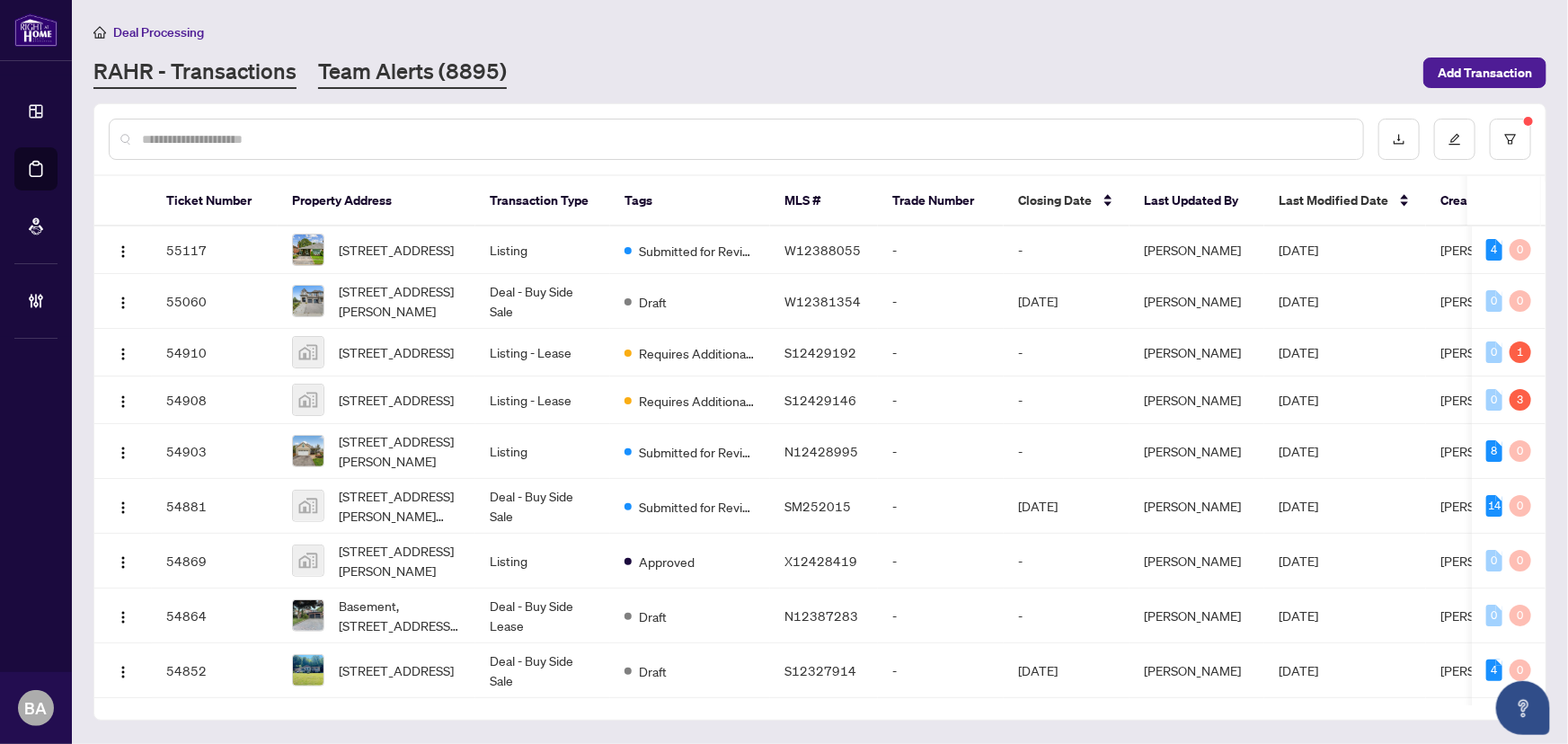
click at [457, 61] on link "Team Alerts (8895)" at bounding box center [413, 73] width 189 height 33
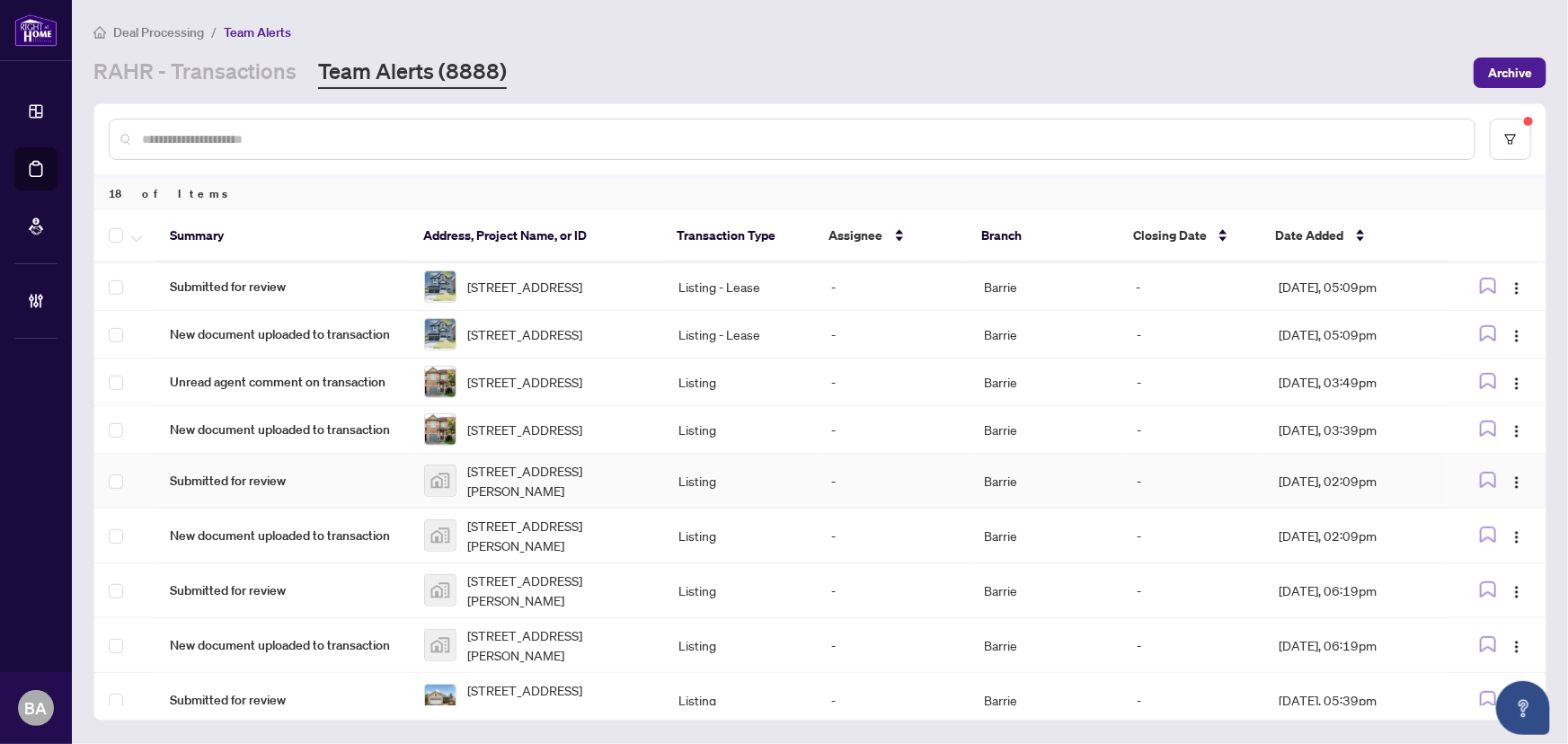
scroll to position [541, 0]
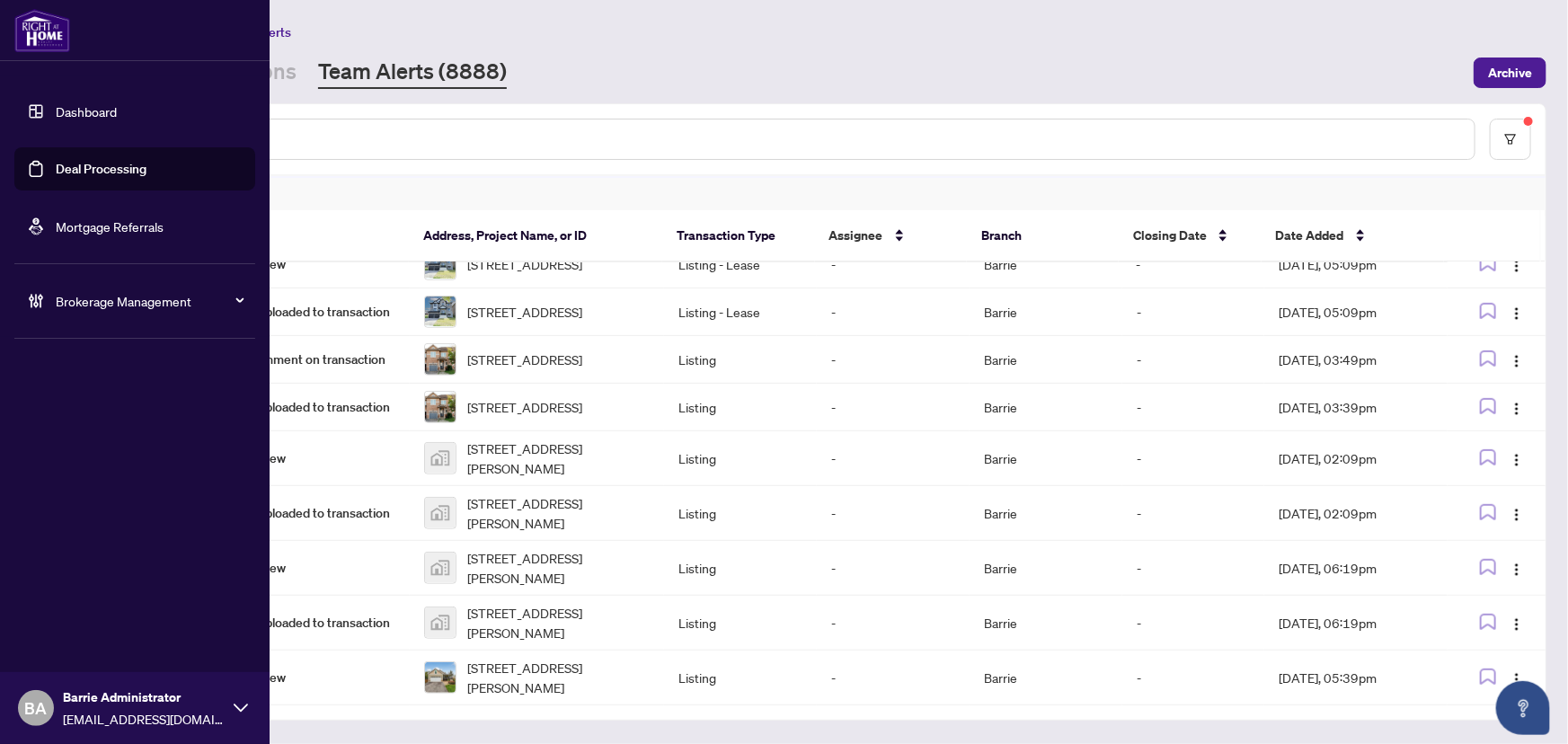
click at [87, 161] on link "Deal Processing" at bounding box center [100, 169] width 90 height 16
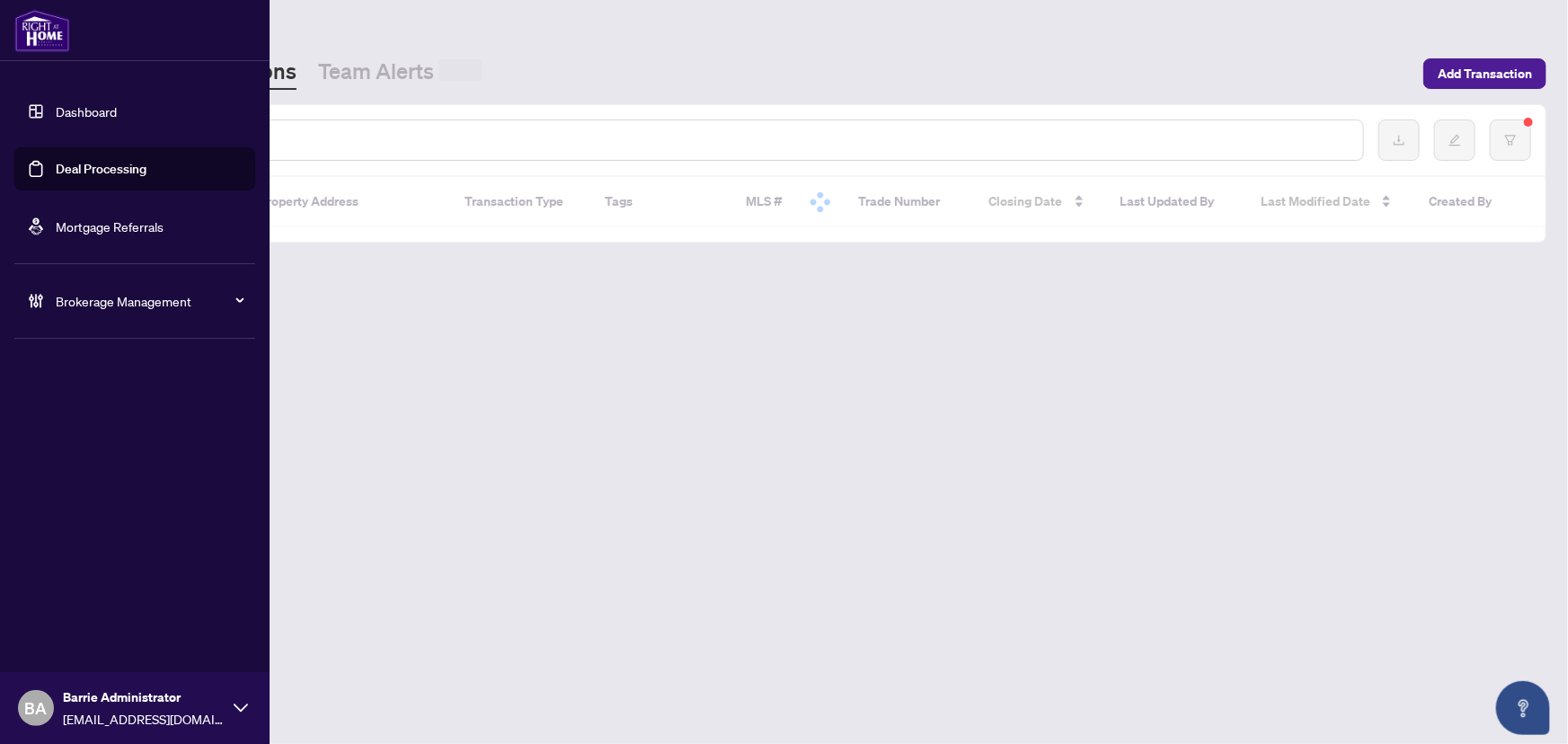
click at [388, 130] on div at bounding box center [736, 140] width 1256 height 42
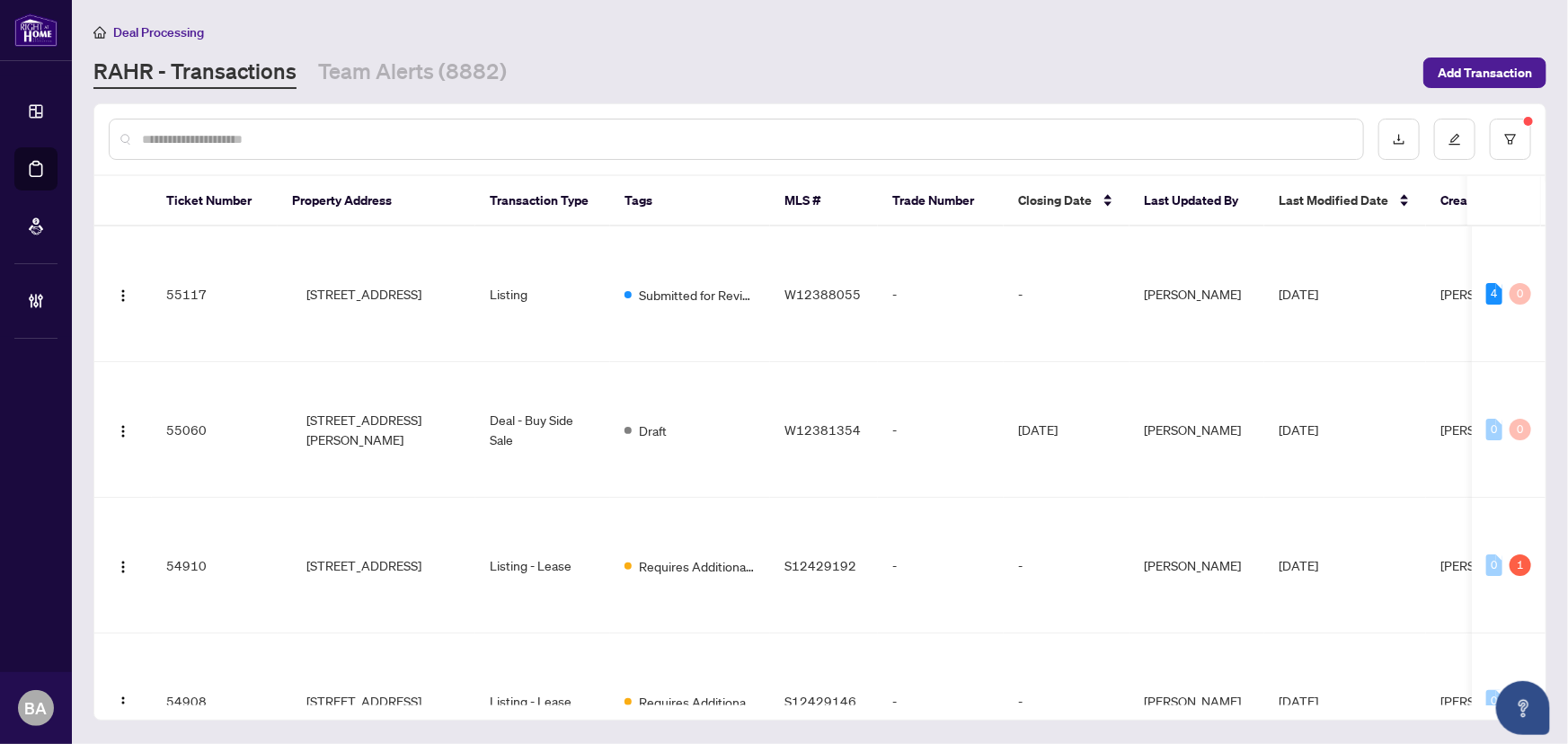
click at [388, 141] on input "text" at bounding box center [746, 139] width 1207 height 20
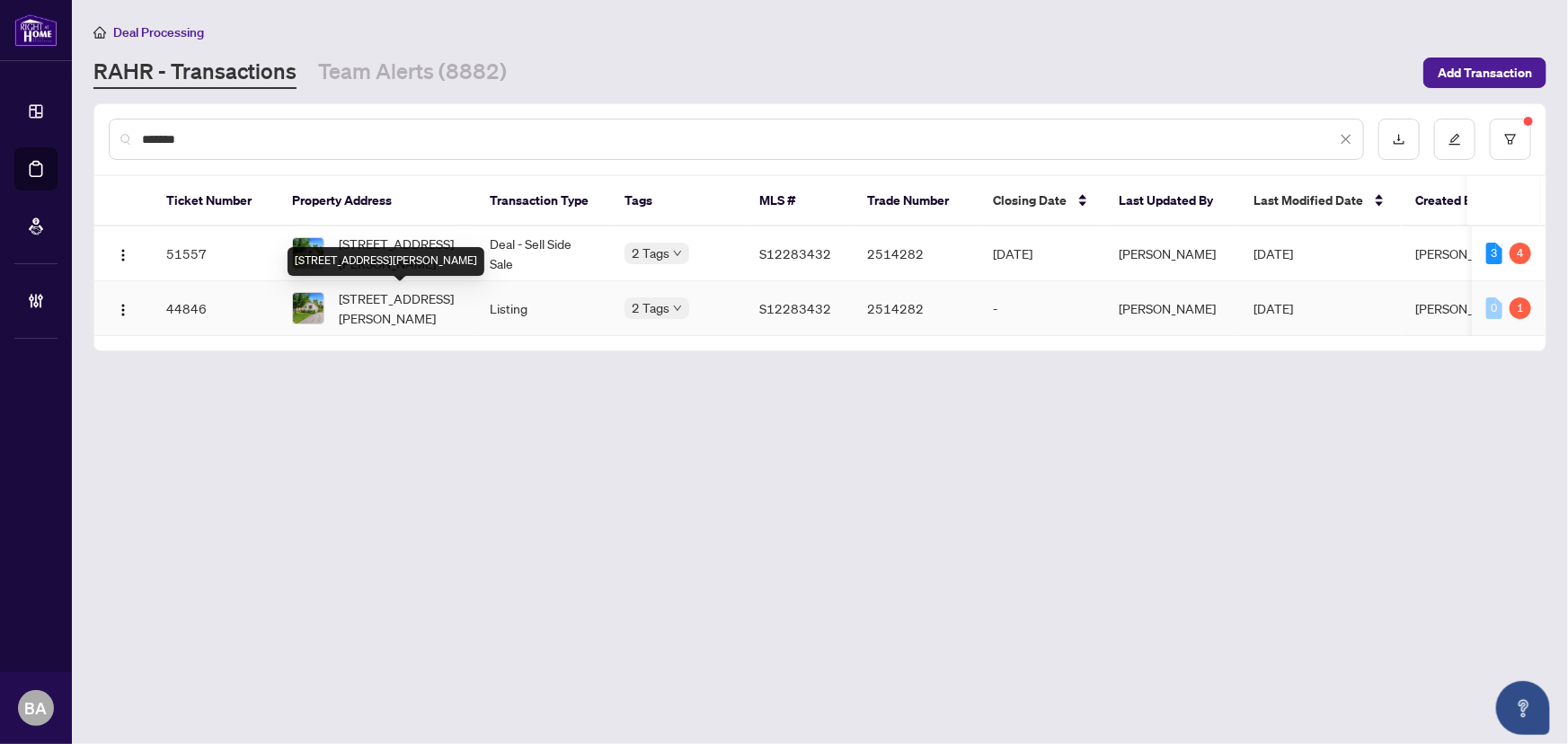
type input "*******"
click at [397, 296] on span "[STREET_ADDRESS][PERSON_NAME]" at bounding box center [400, 308] width 122 height 40
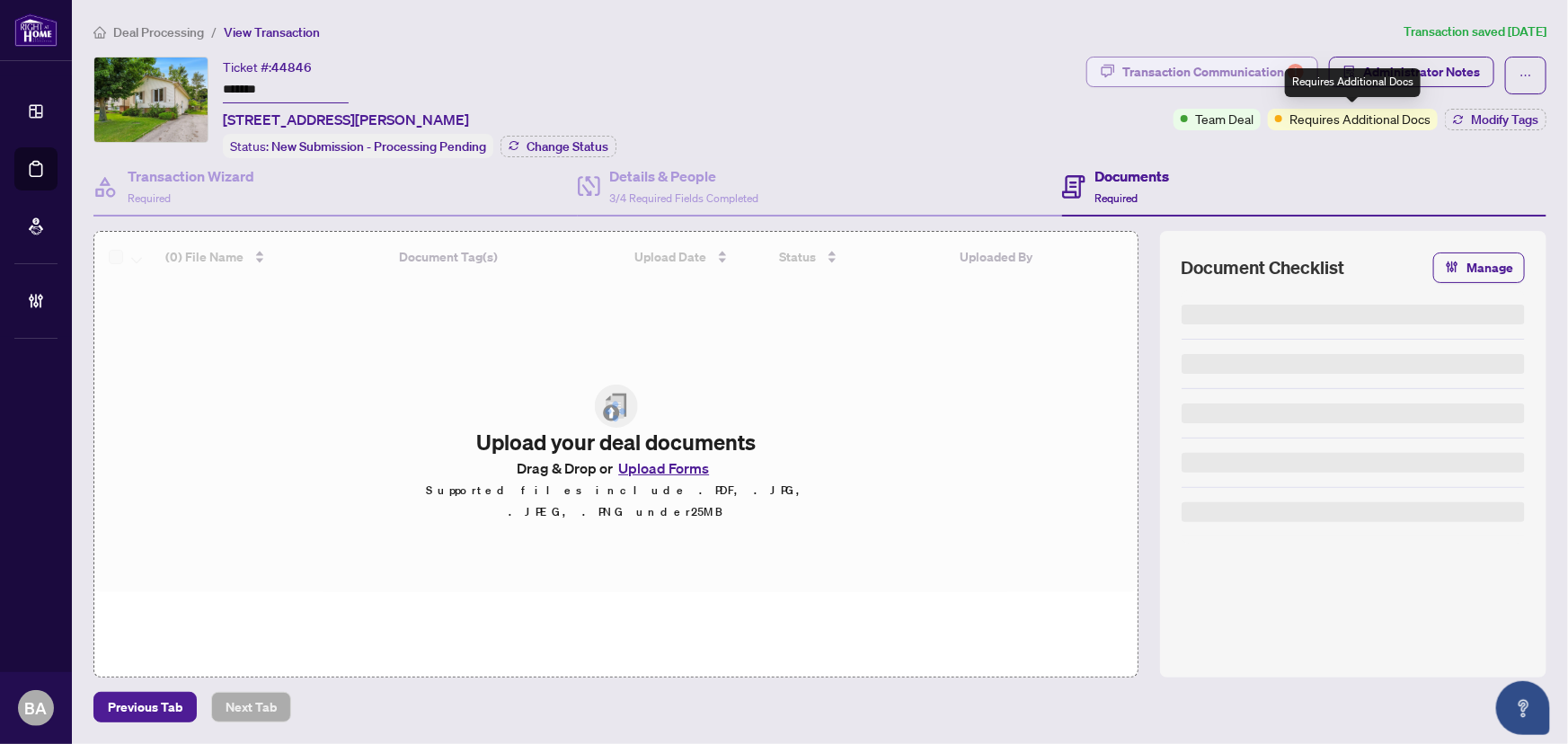
click at [1286, 62] on div "Transaction Communication 1" at bounding box center [1213, 72] width 182 height 29
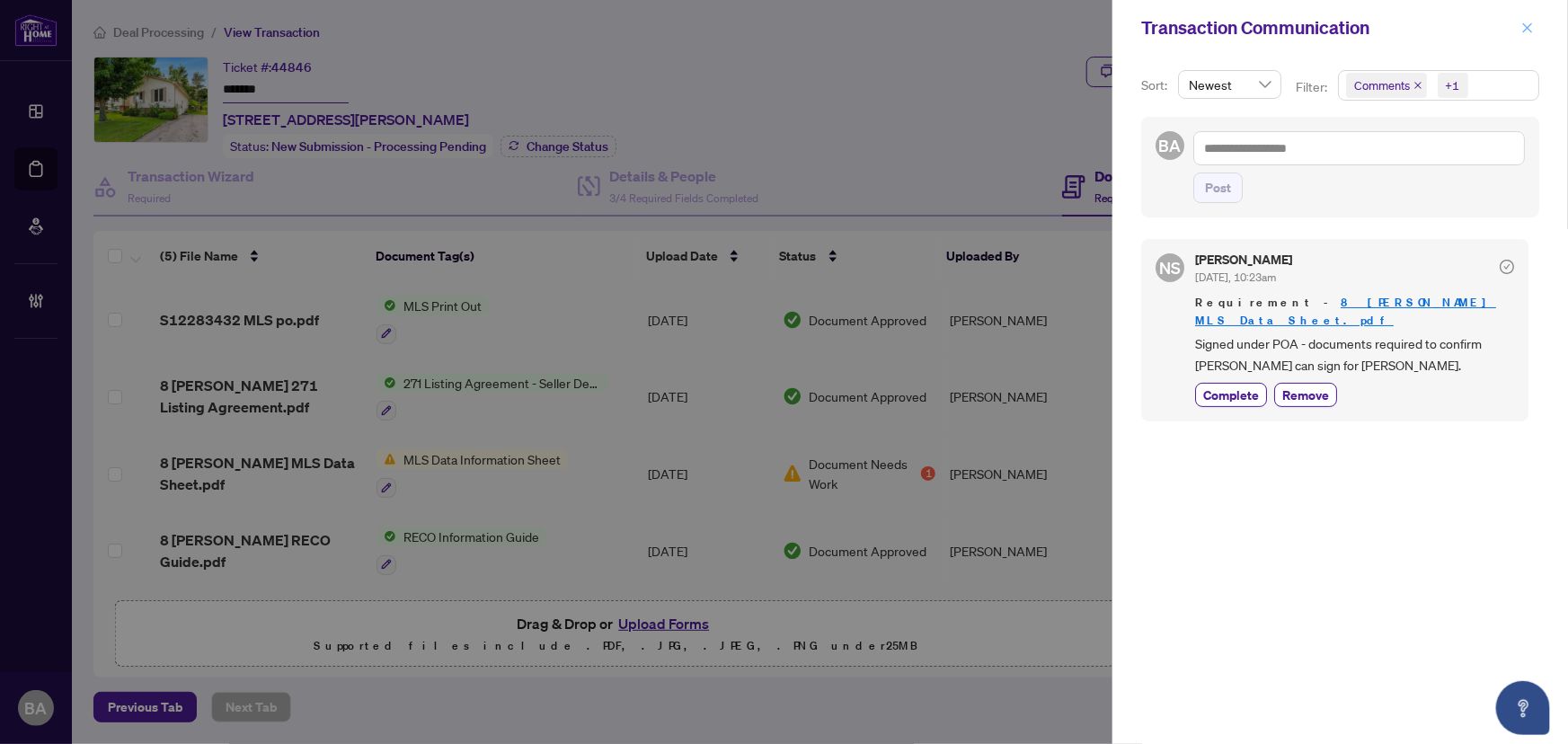
click at [1531, 30] on icon "close" at bounding box center [1527, 28] width 13 height 13
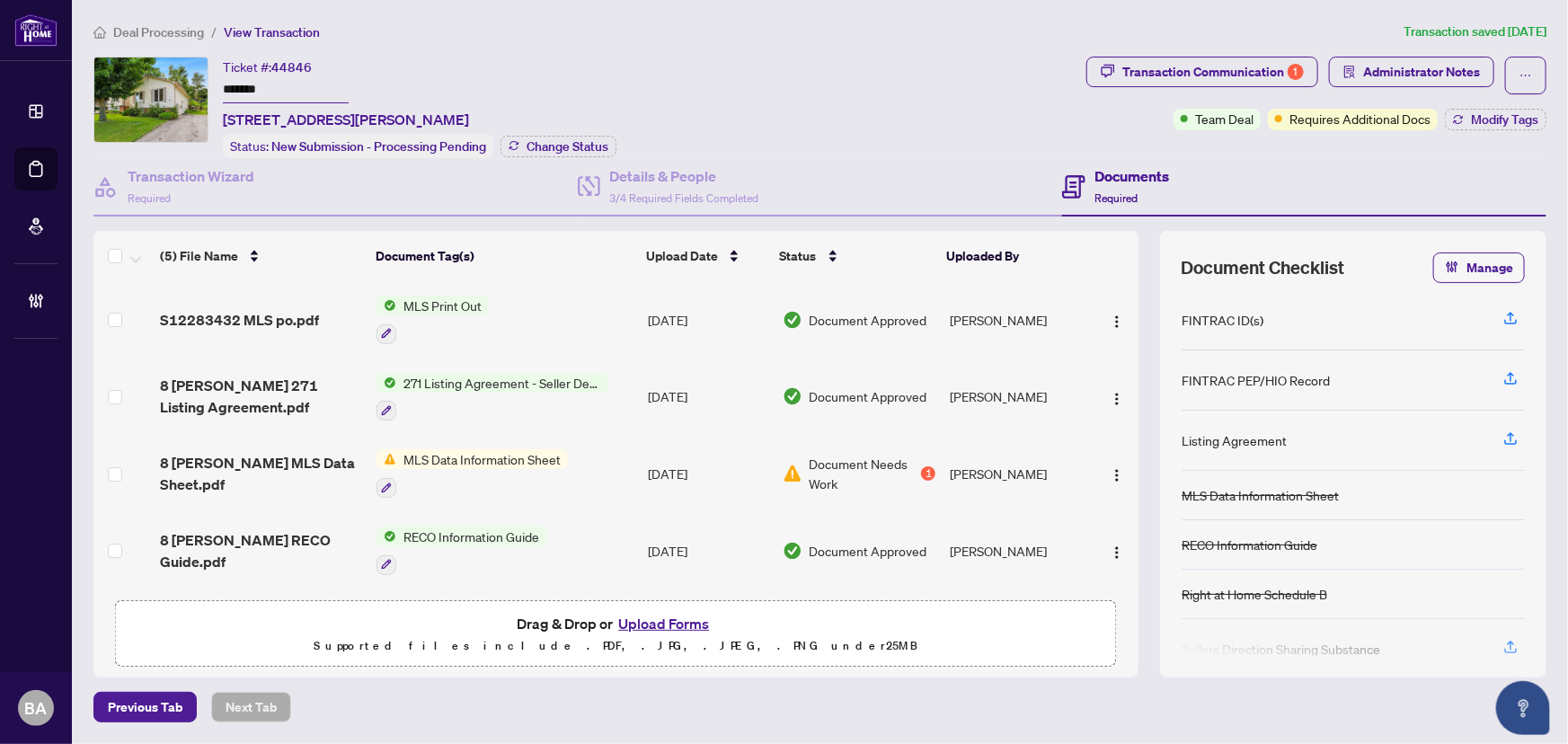
click at [193, 31] on span "Deal Processing" at bounding box center [158, 32] width 90 height 16
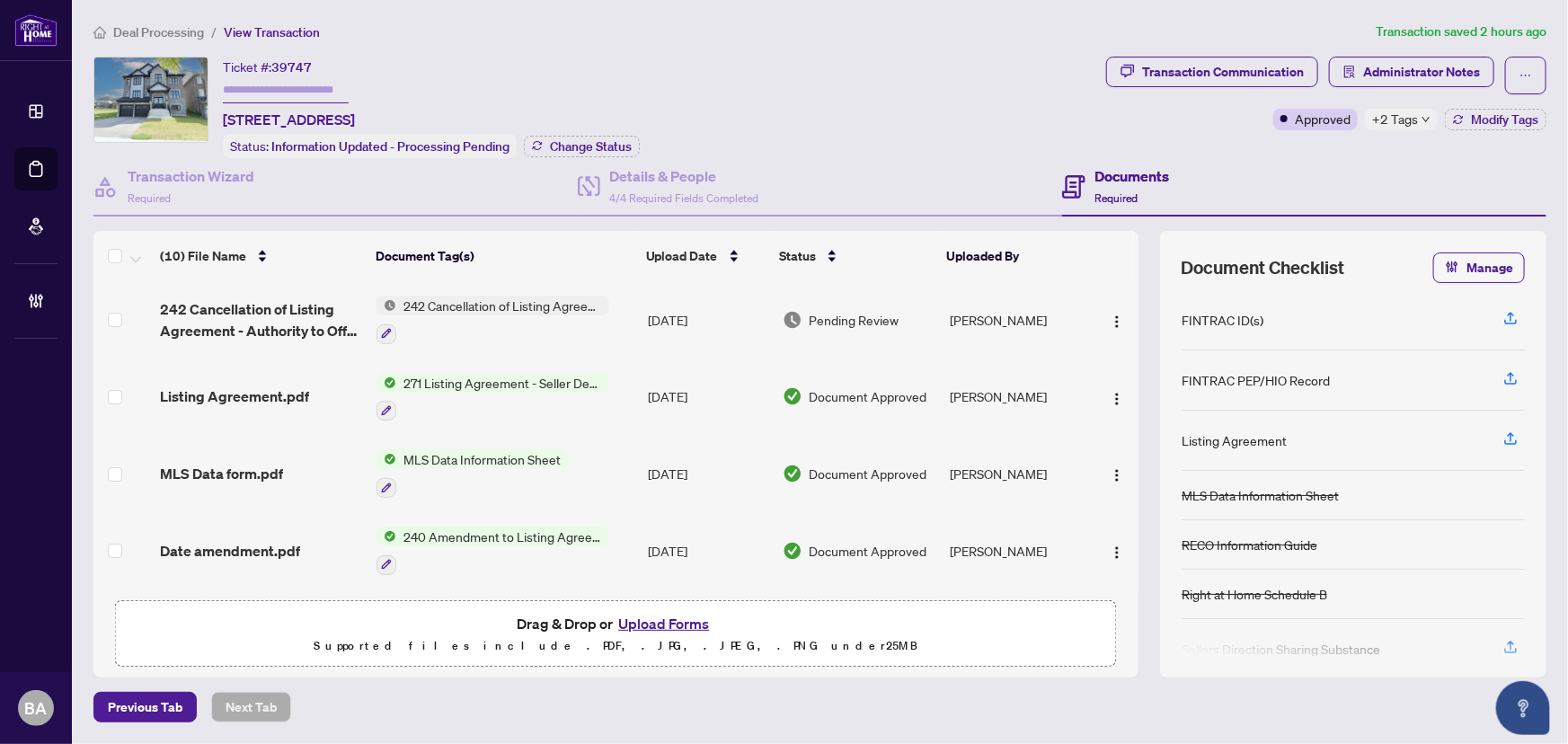
click at [278, 325] on span "242 Cancellation of Listing Agreement - Authority to Offer for Sale - PropTx-[P…" at bounding box center [261, 319] width 203 height 43
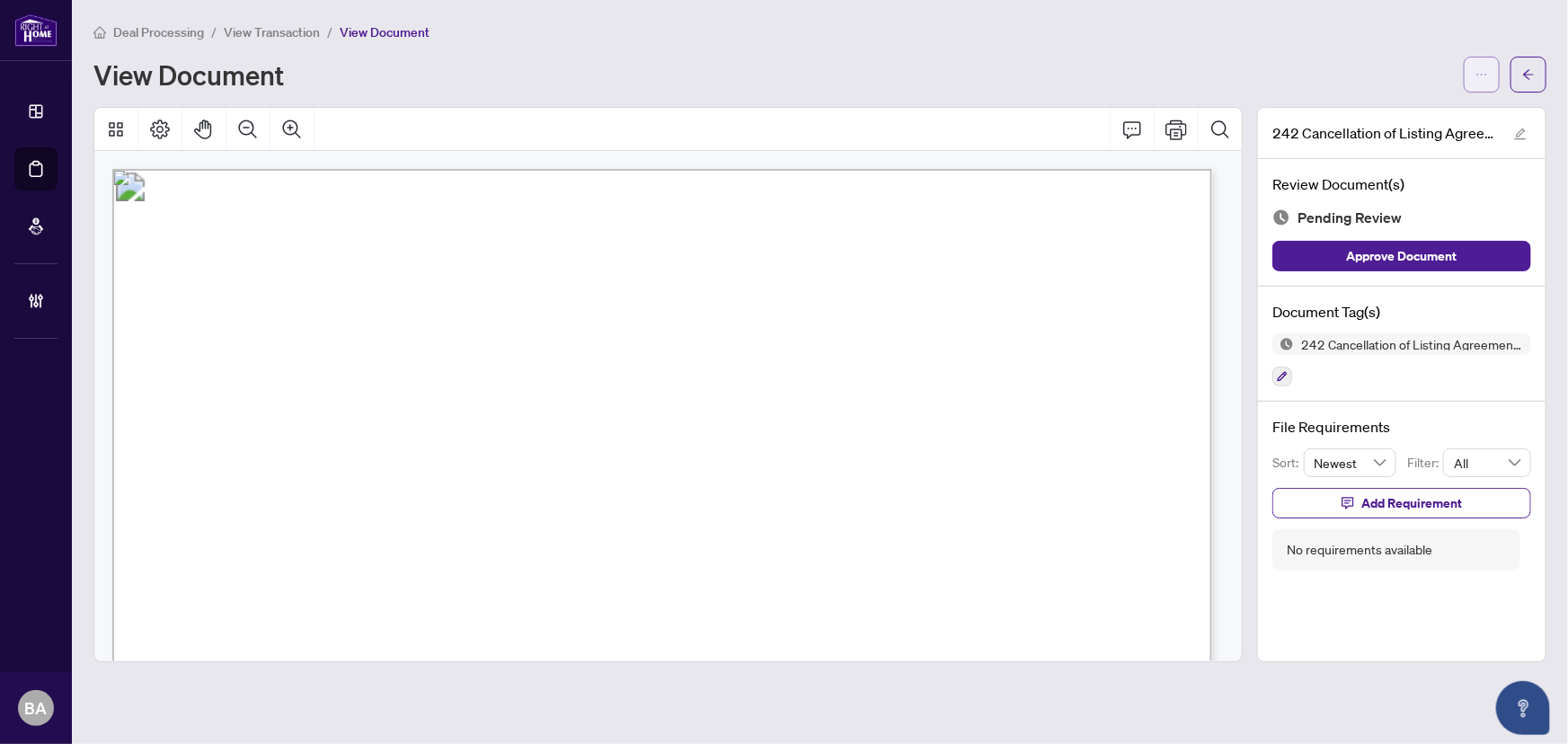
click at [1476, 80] on icon "ellipsis" at bounding box center [1481, 75] width 13 height 13
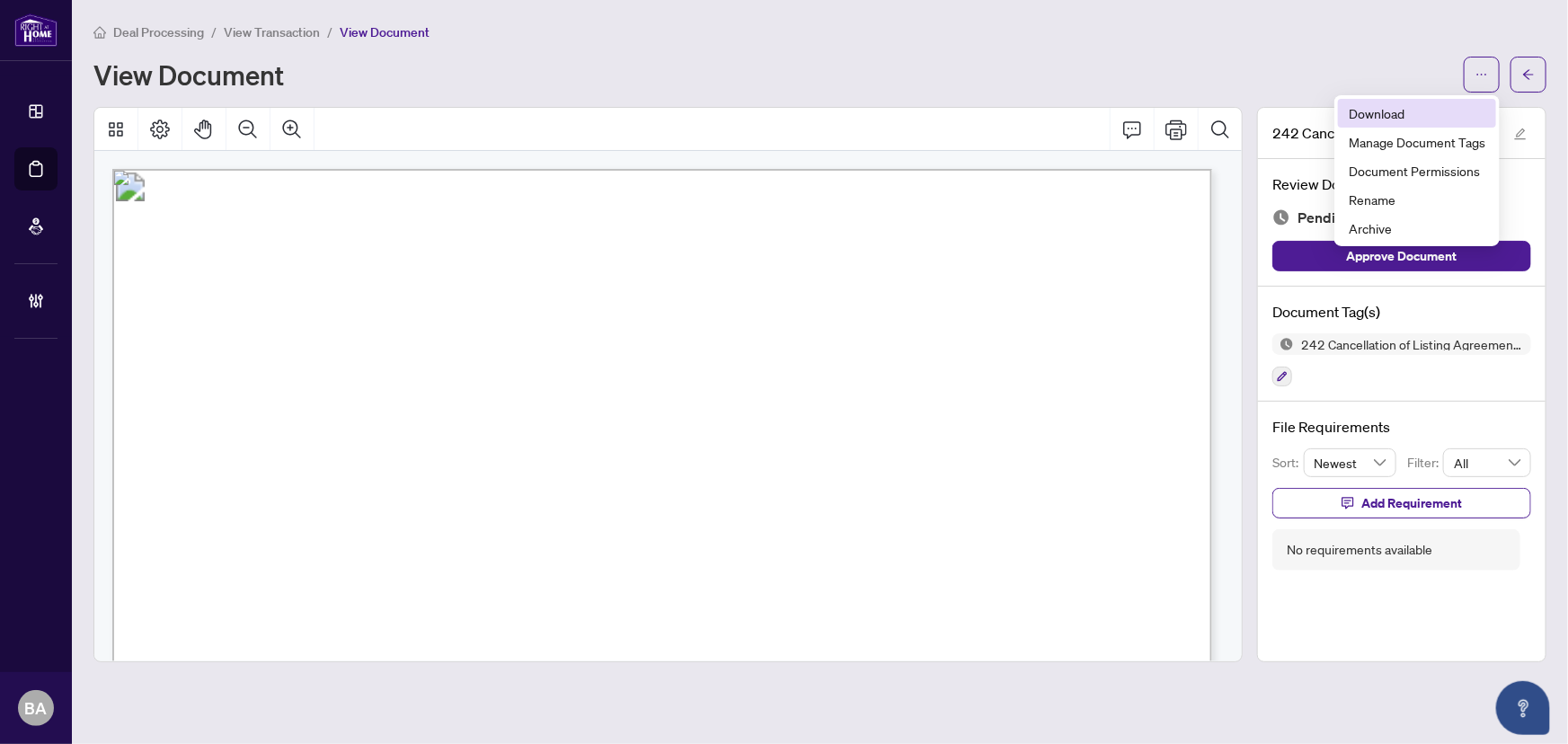
click at [1399, 120] on span "Download" at bounding box center [1417, 113] width 136 height 20
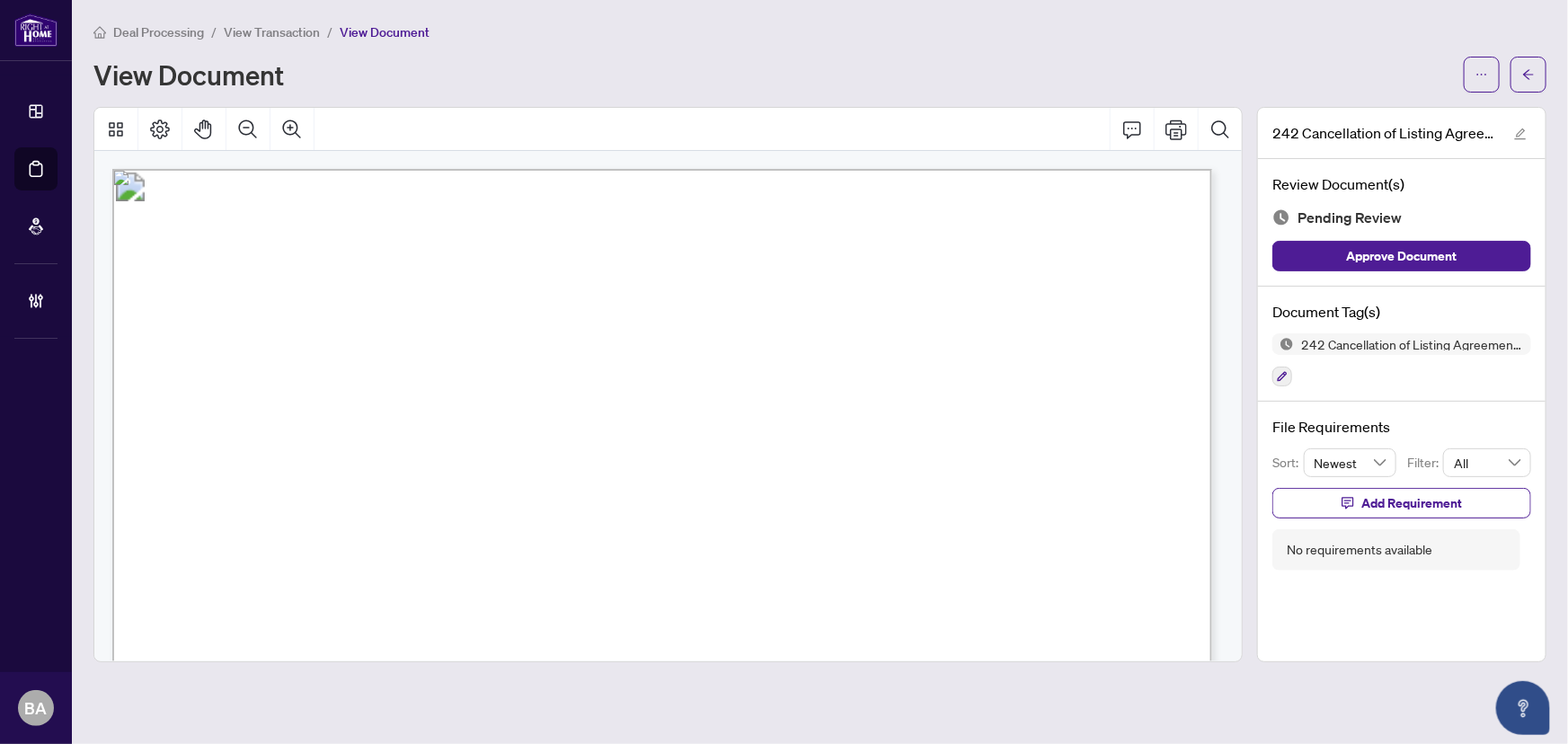
click at [289, 29] on span "View Transaction" at bounding box center [271, 32] width 96 height 16
